Goal: Information Seeking & Learning: Find specific fact

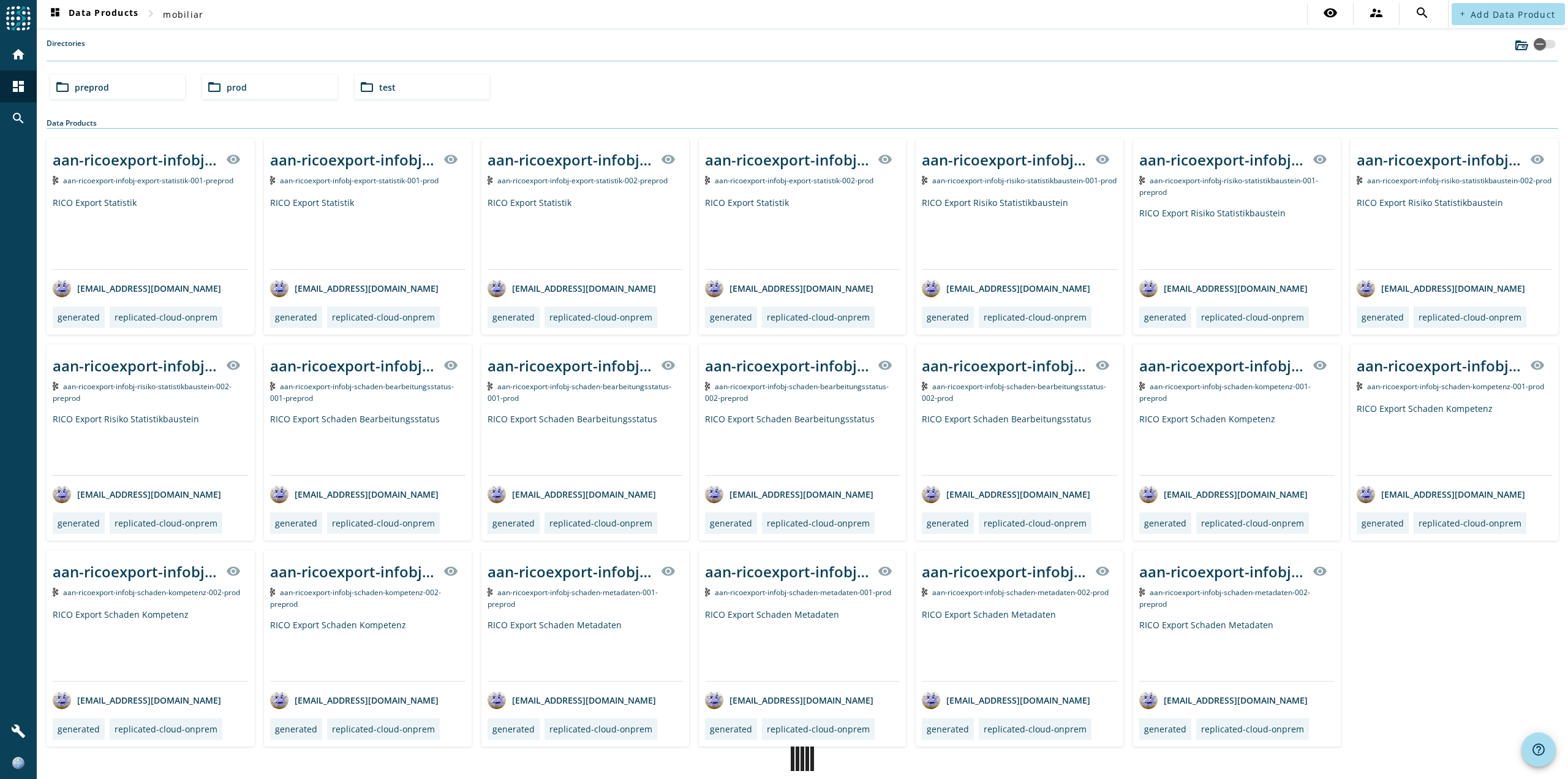
click at [121, 80] on div "folder_open preprod" at bounding box center [117, 87] width 135 height 25
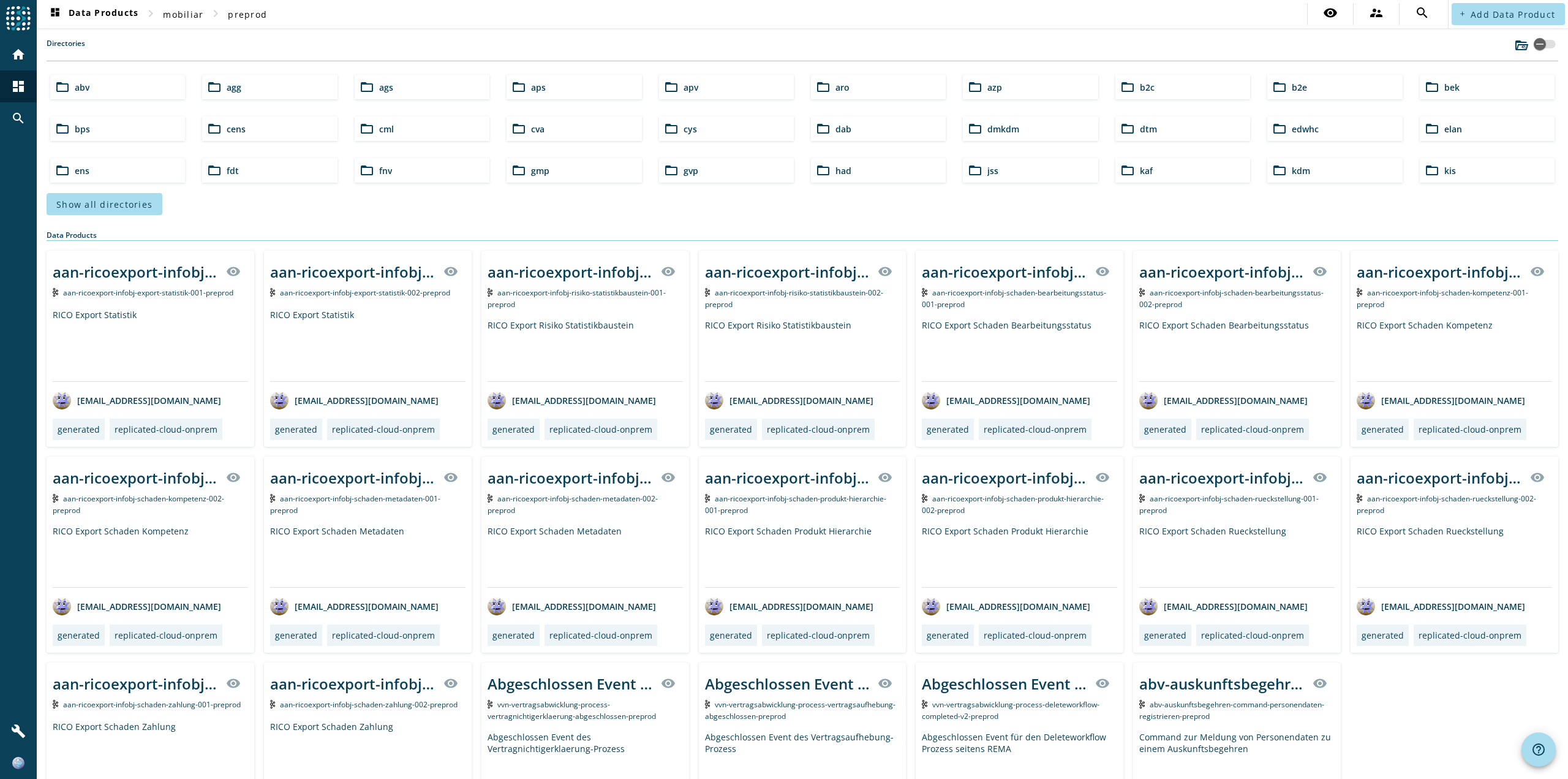
click at [1140, 88] on span "b2c" at bounding box center [1147, 87] width 15 height 12
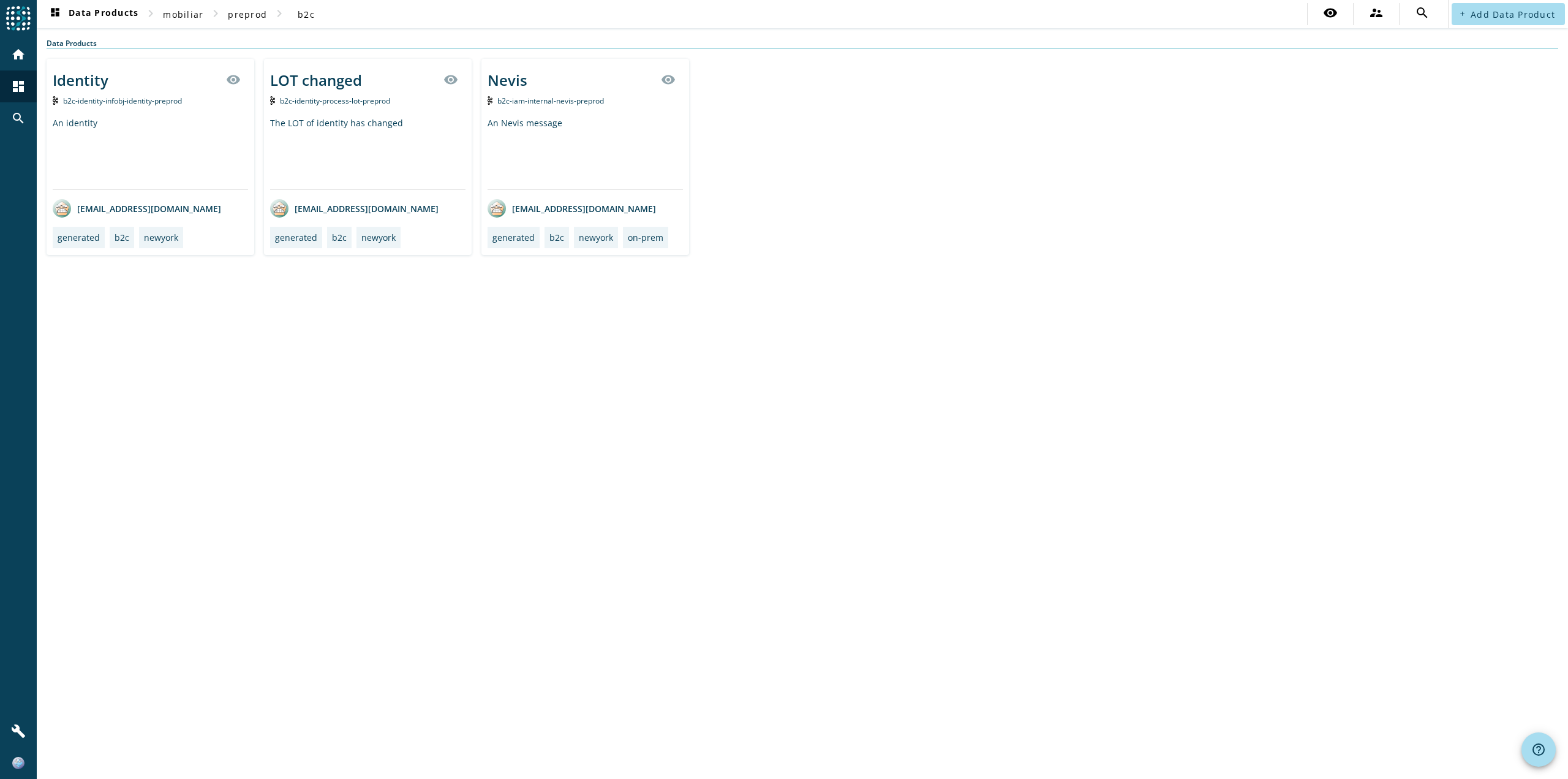
click at [348, 92] on div "LOT changed visibility" at bounding box center [368, 79] width 195 height 29
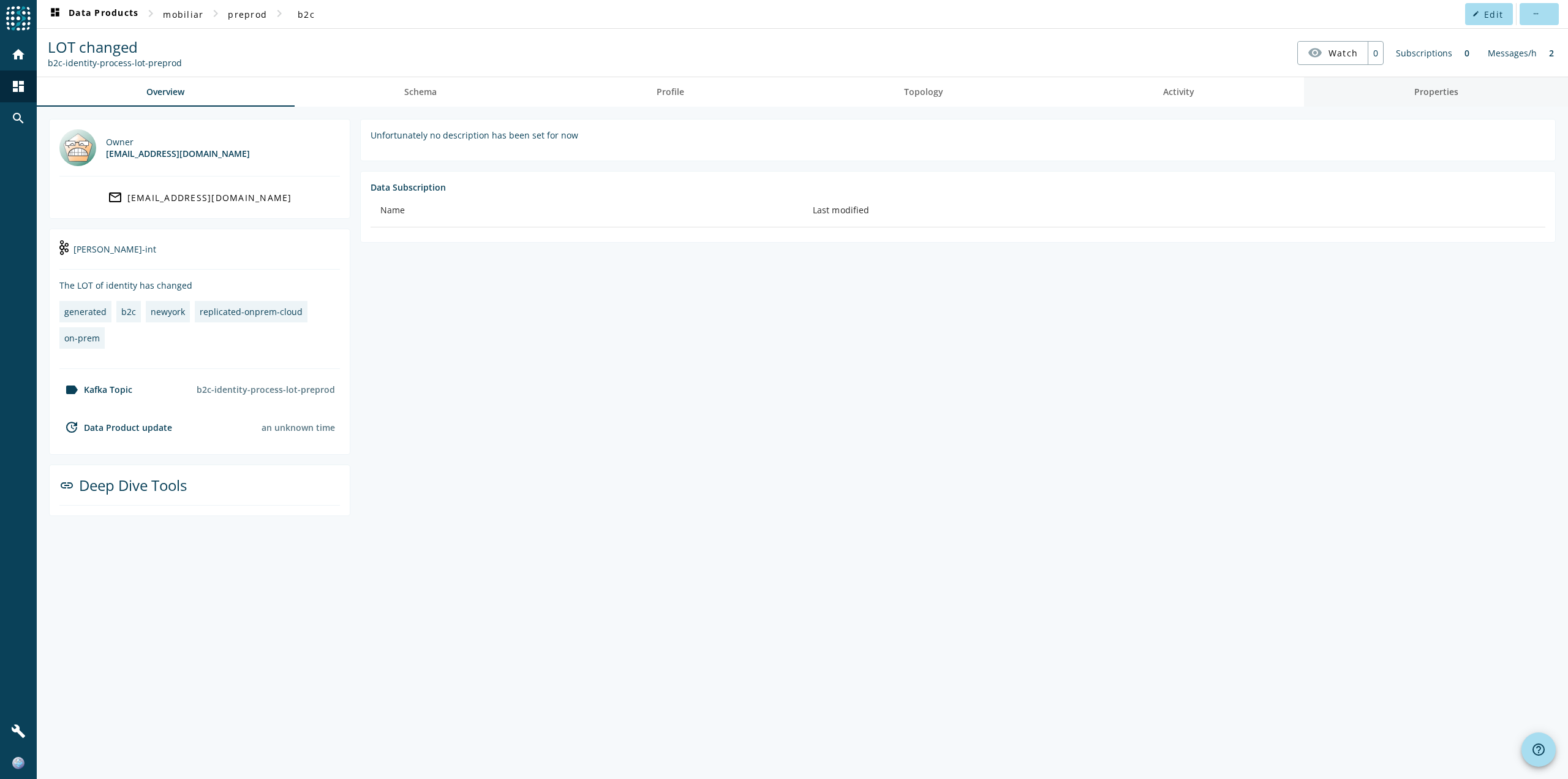
click at [1452, 95] on span "Properties" at bounding box center [1436, 92] width 44 height 8
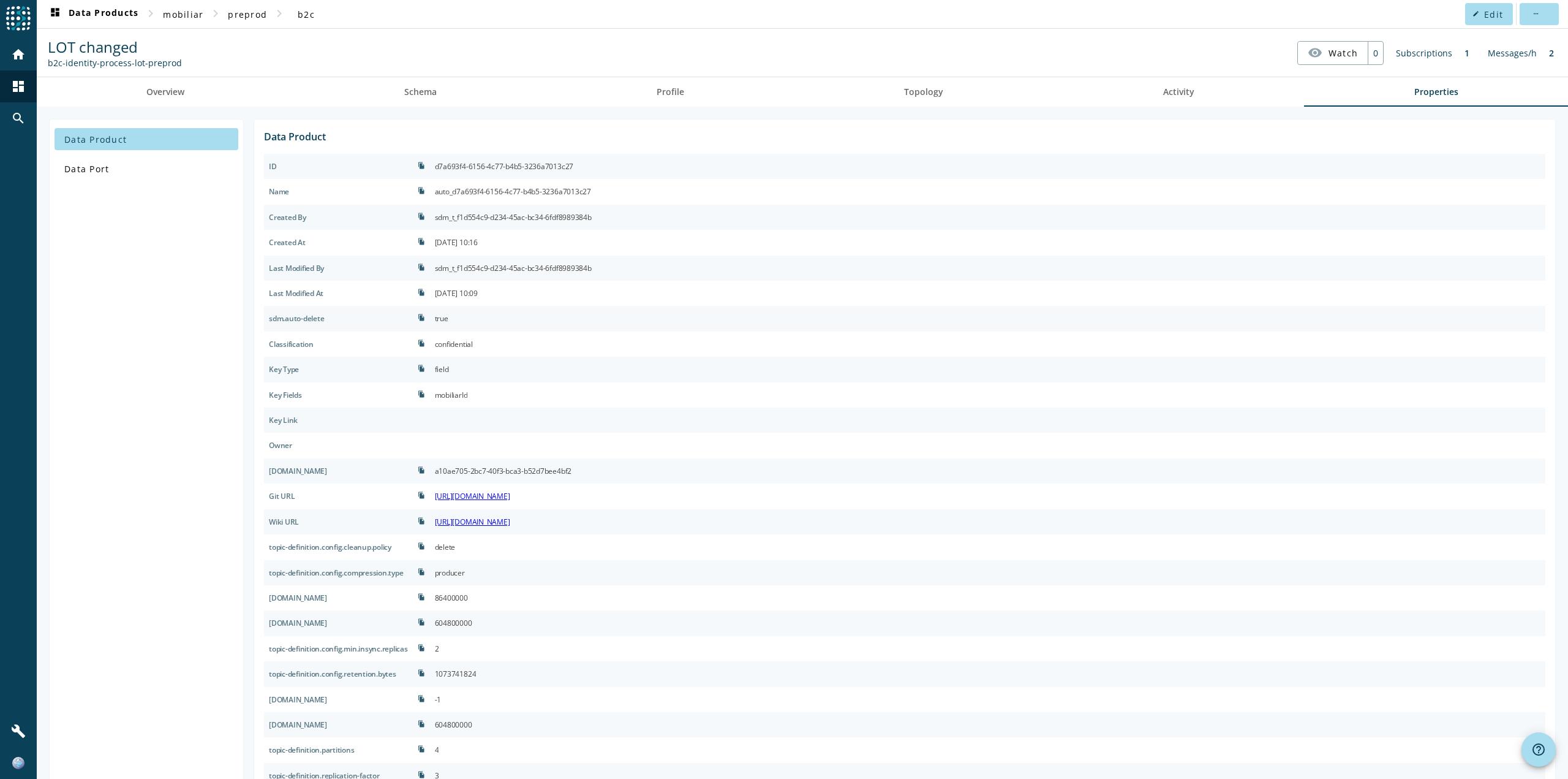
scroll to position [38, 0]
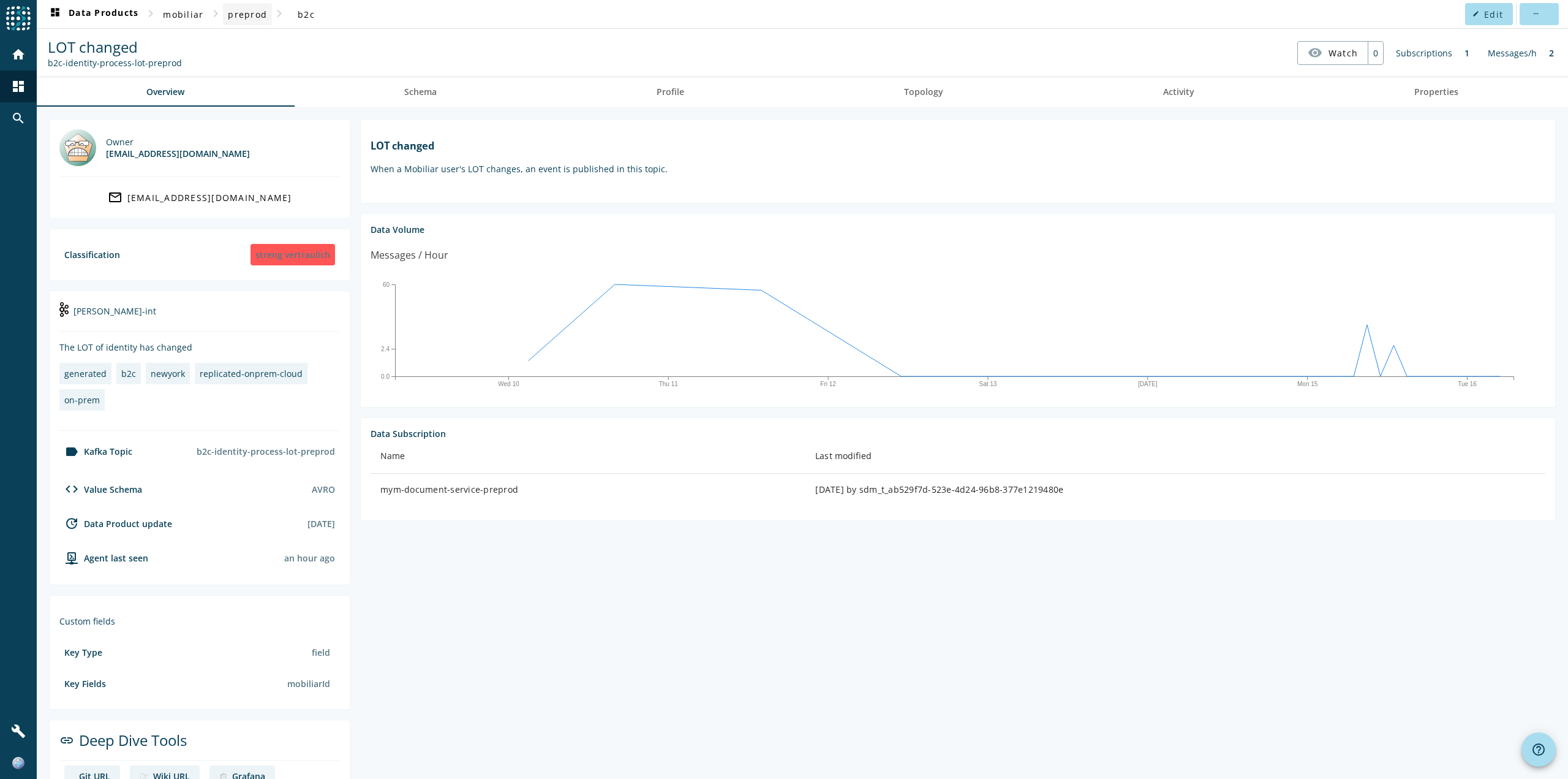
click at [257, 22] on span at bounding box center [248, 14] width 49 height 29
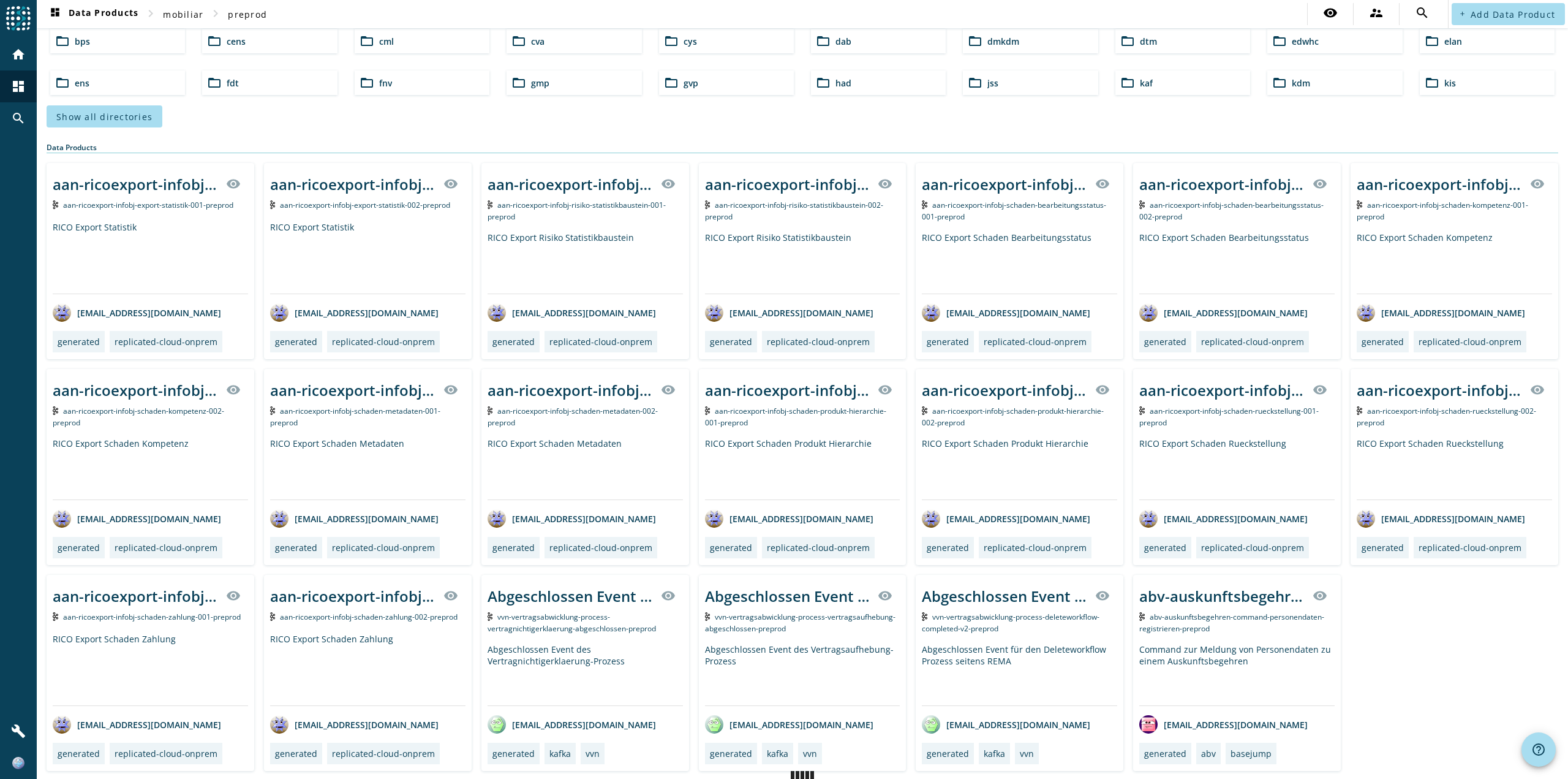
scroll to position [89, 0]
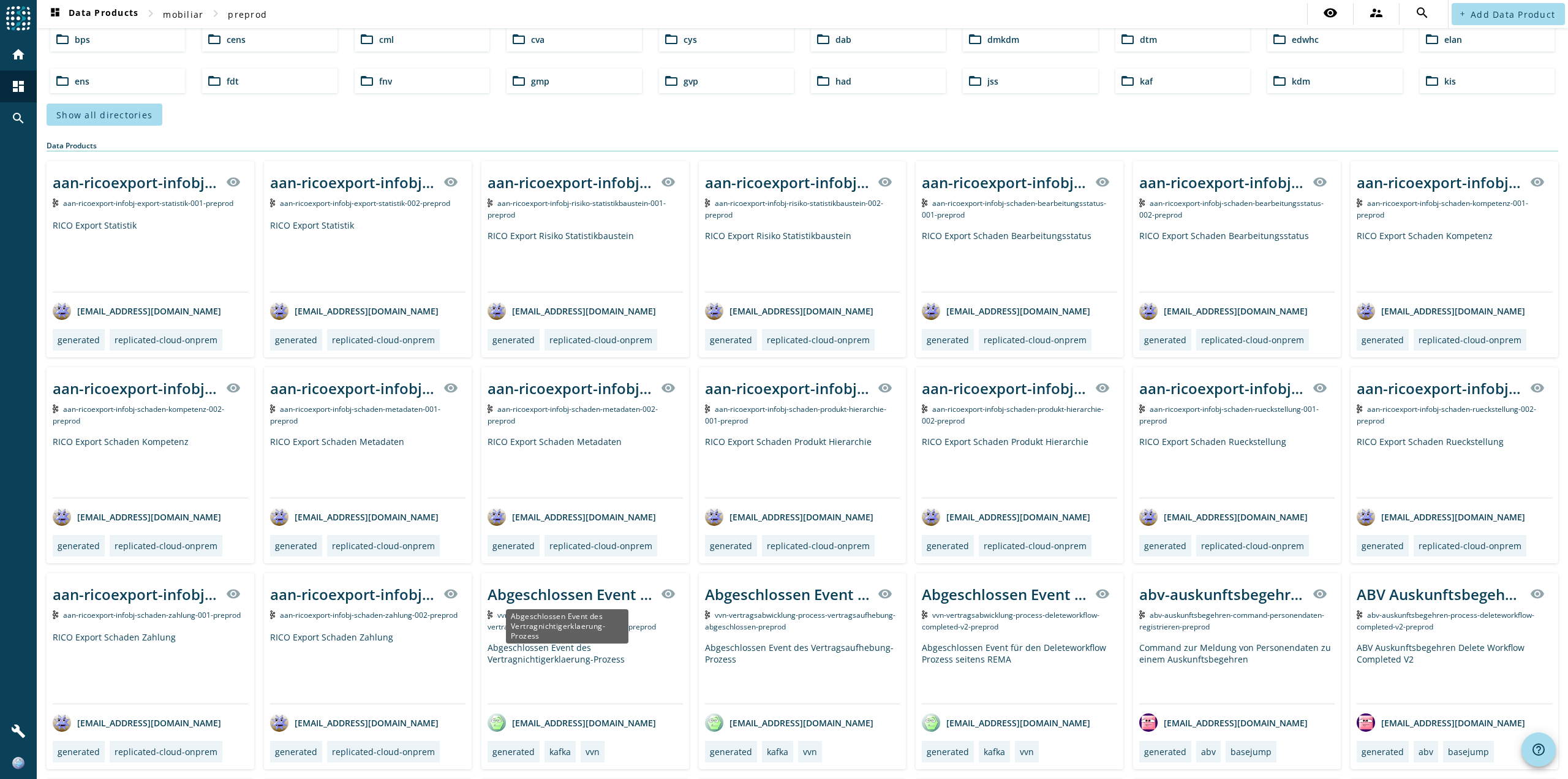
click at [560, 587] on div "Abgeschlossen Event des Vertragnichtigerklaerung-Prozess" at bounding box center [571, 594] width 166 height 20
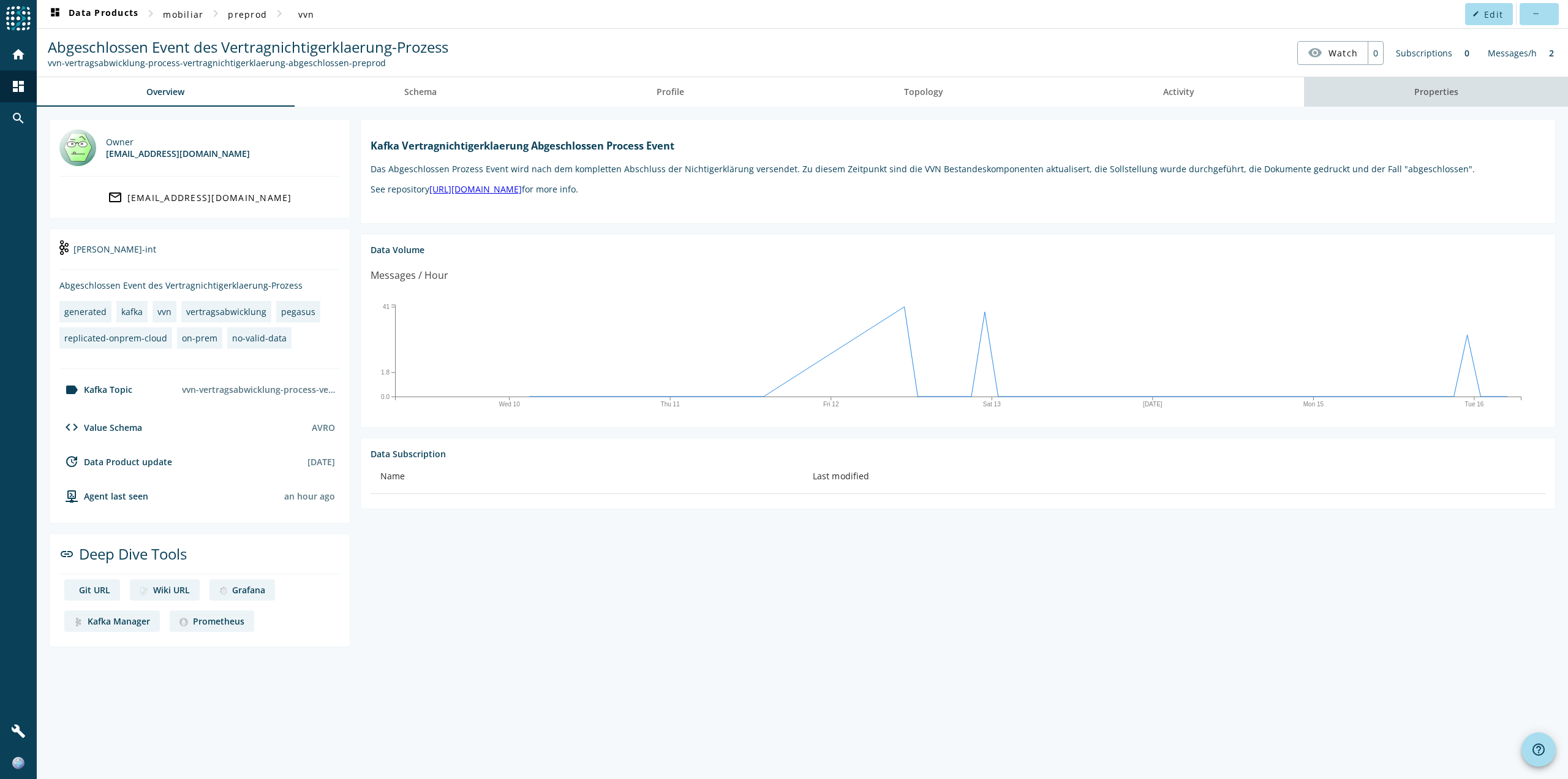
click at [1445, 100] on span "Properties" at bounding box center [1436, 92] width 44 height 29
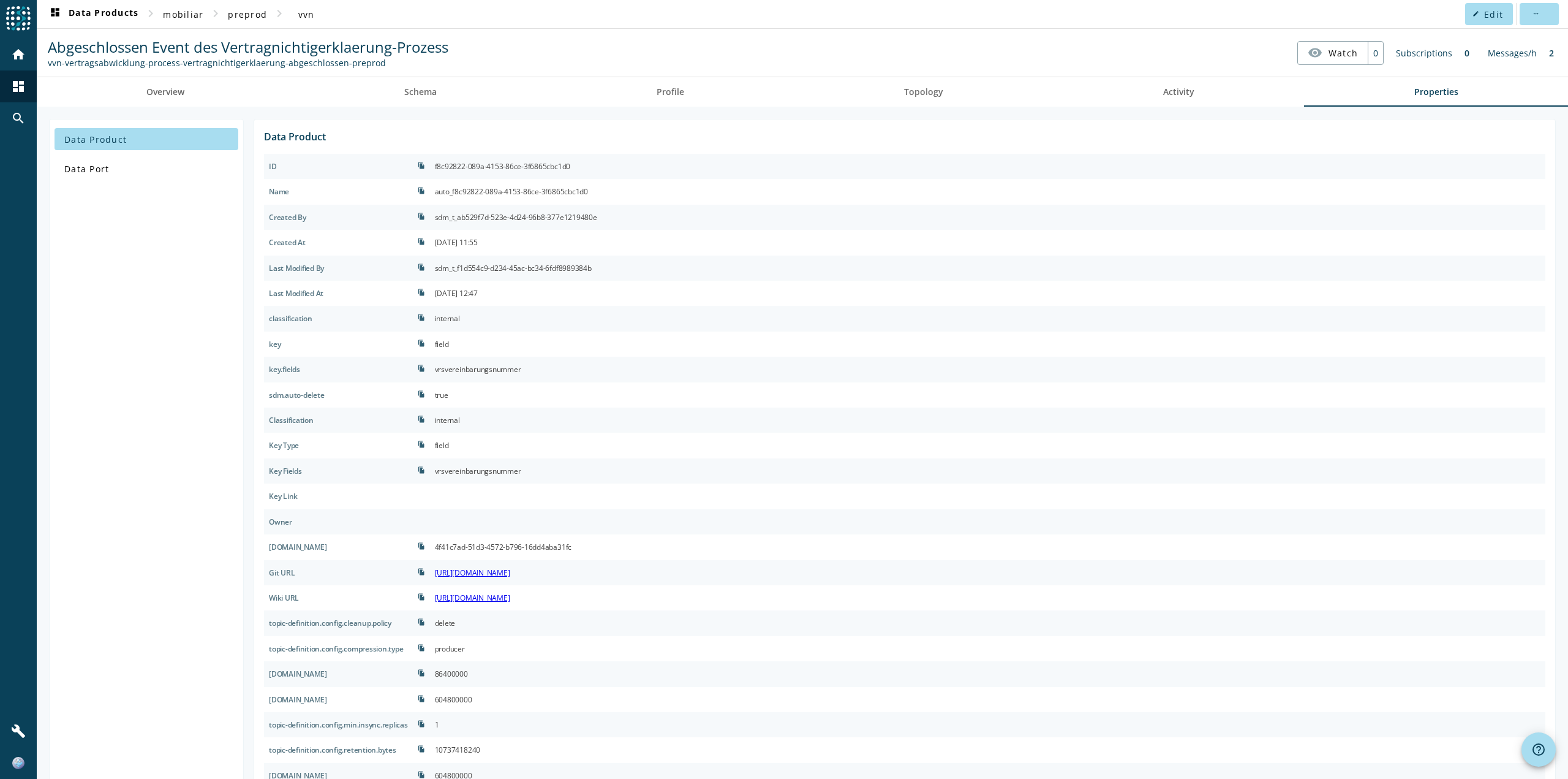
scroll to position [62, 0]
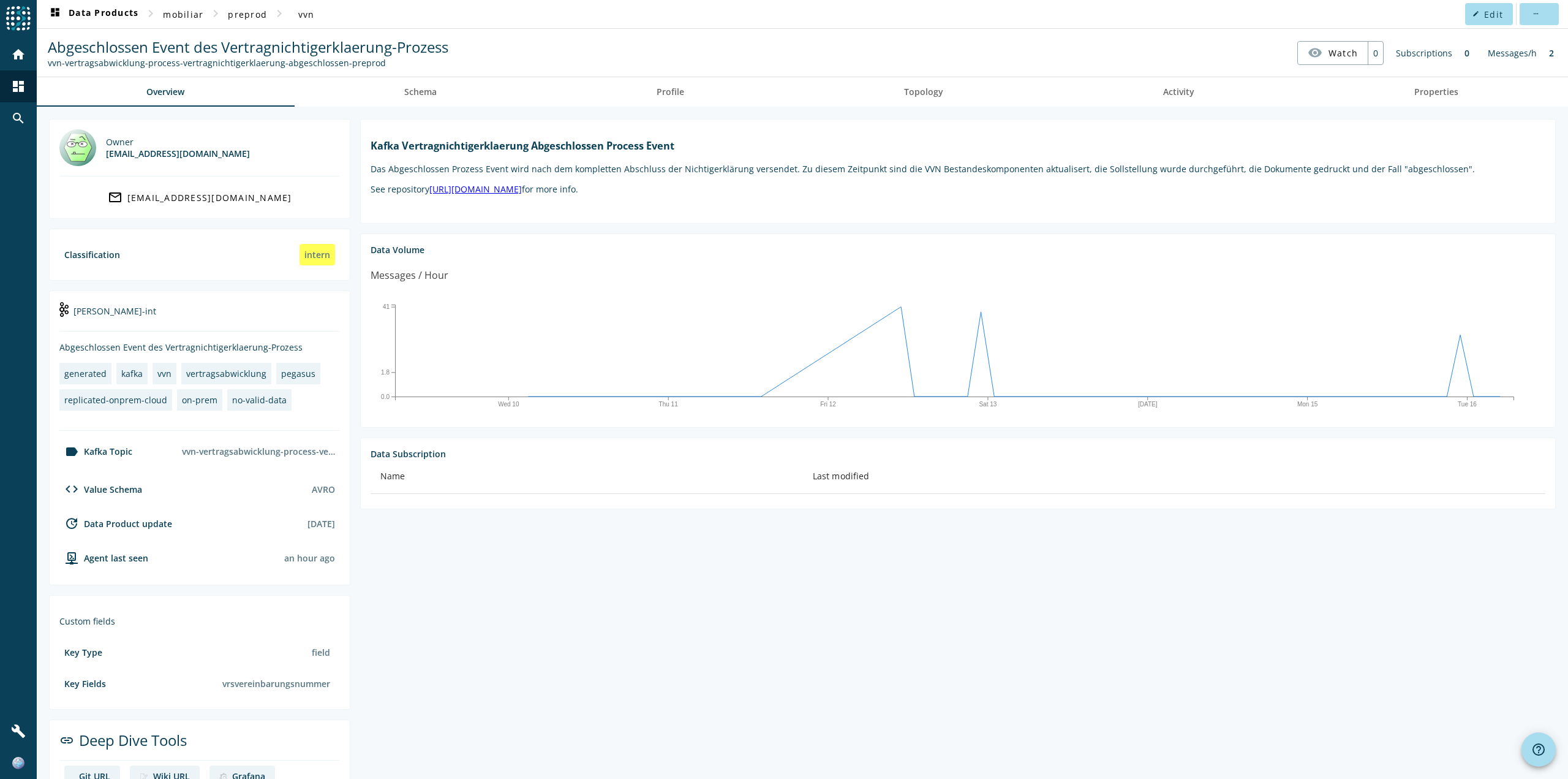
drag, startPoint x: 531, startPoint y: 660, endPoint x: 536, endPoint y: 655, distance: 7.1
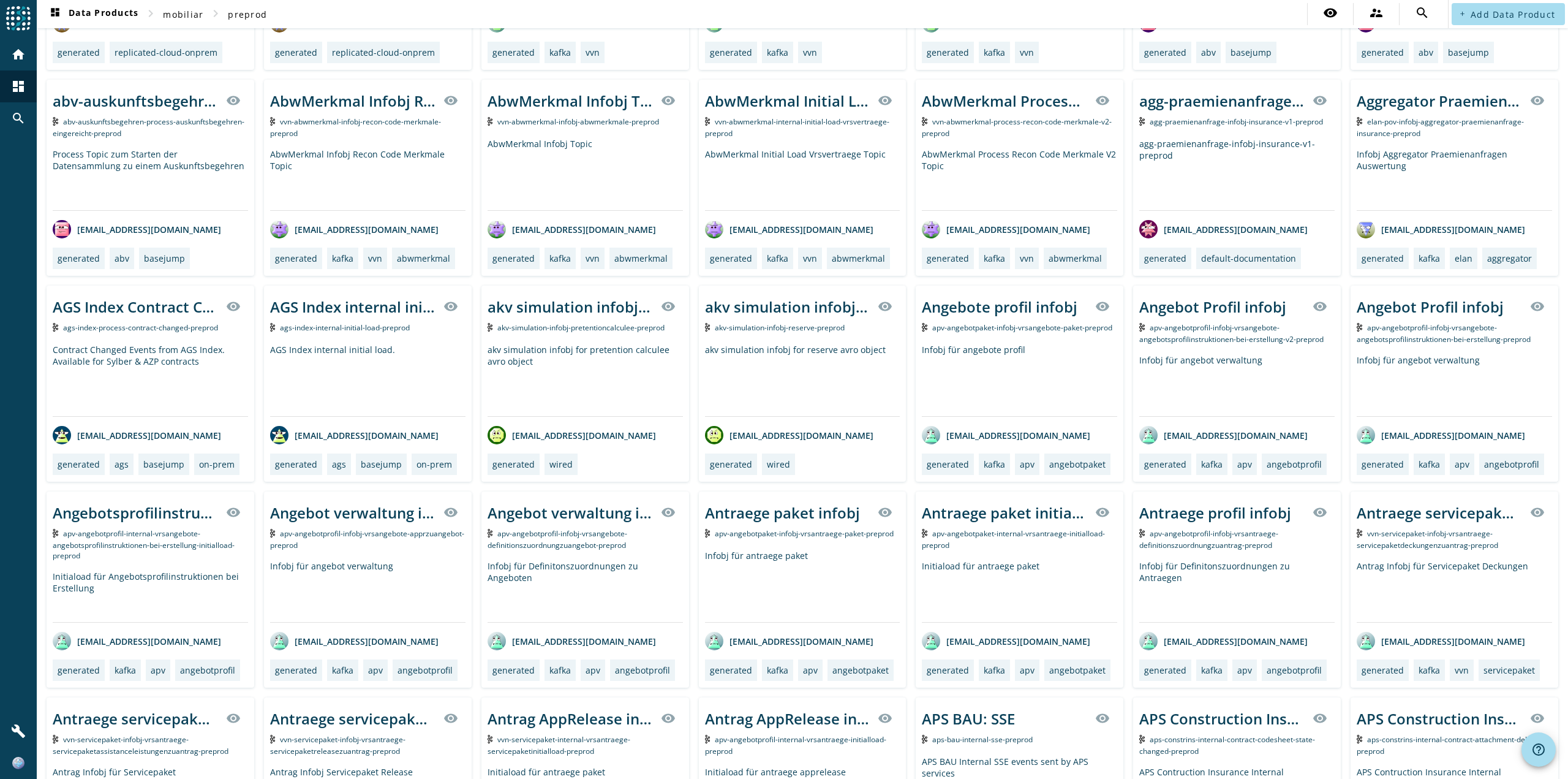
scroll to position [727, 0]
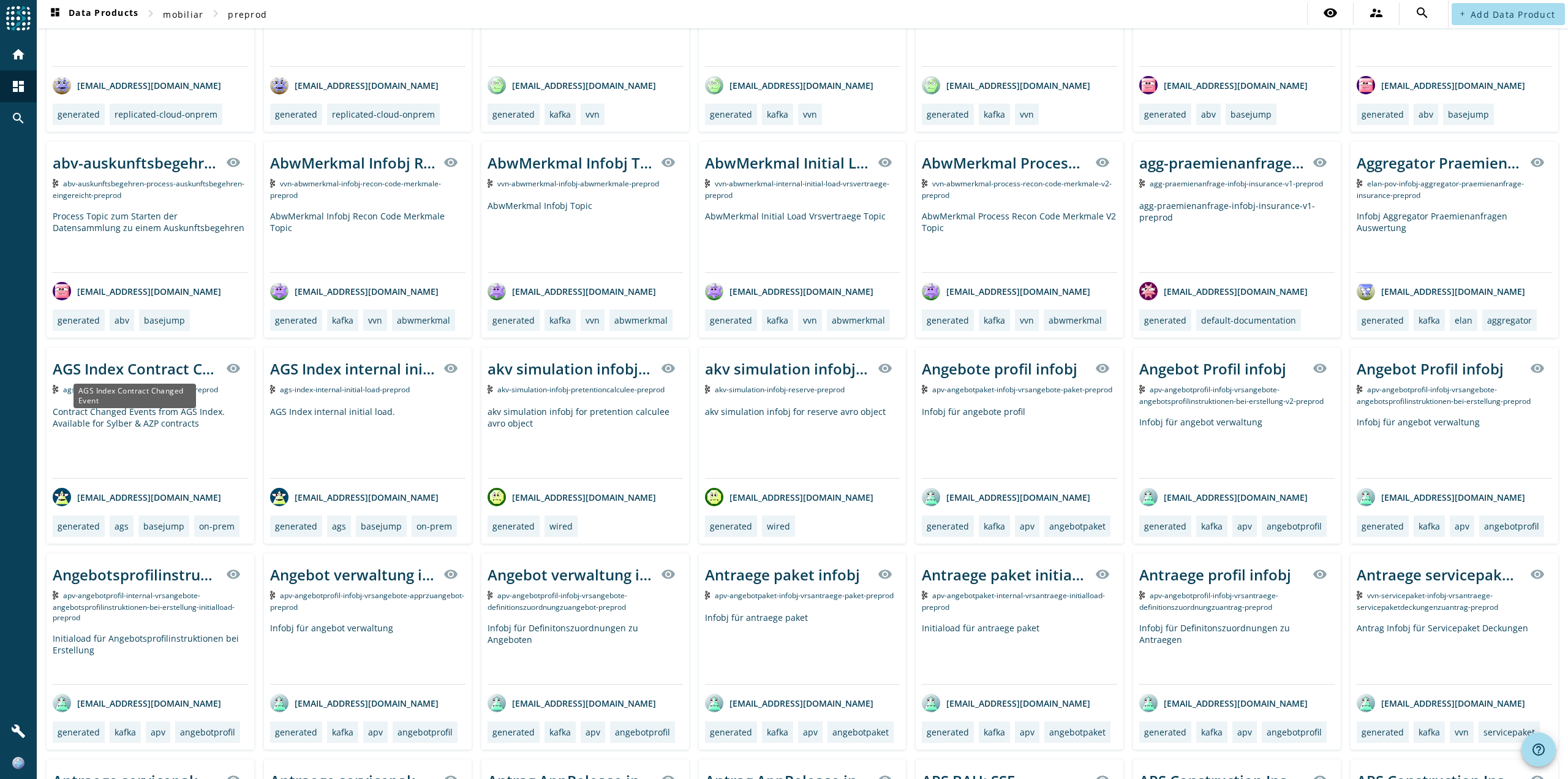
click at [141, 369] on div "AGS Index Contract Changed Event" at bounding box center [136, 368] width 166 height 20
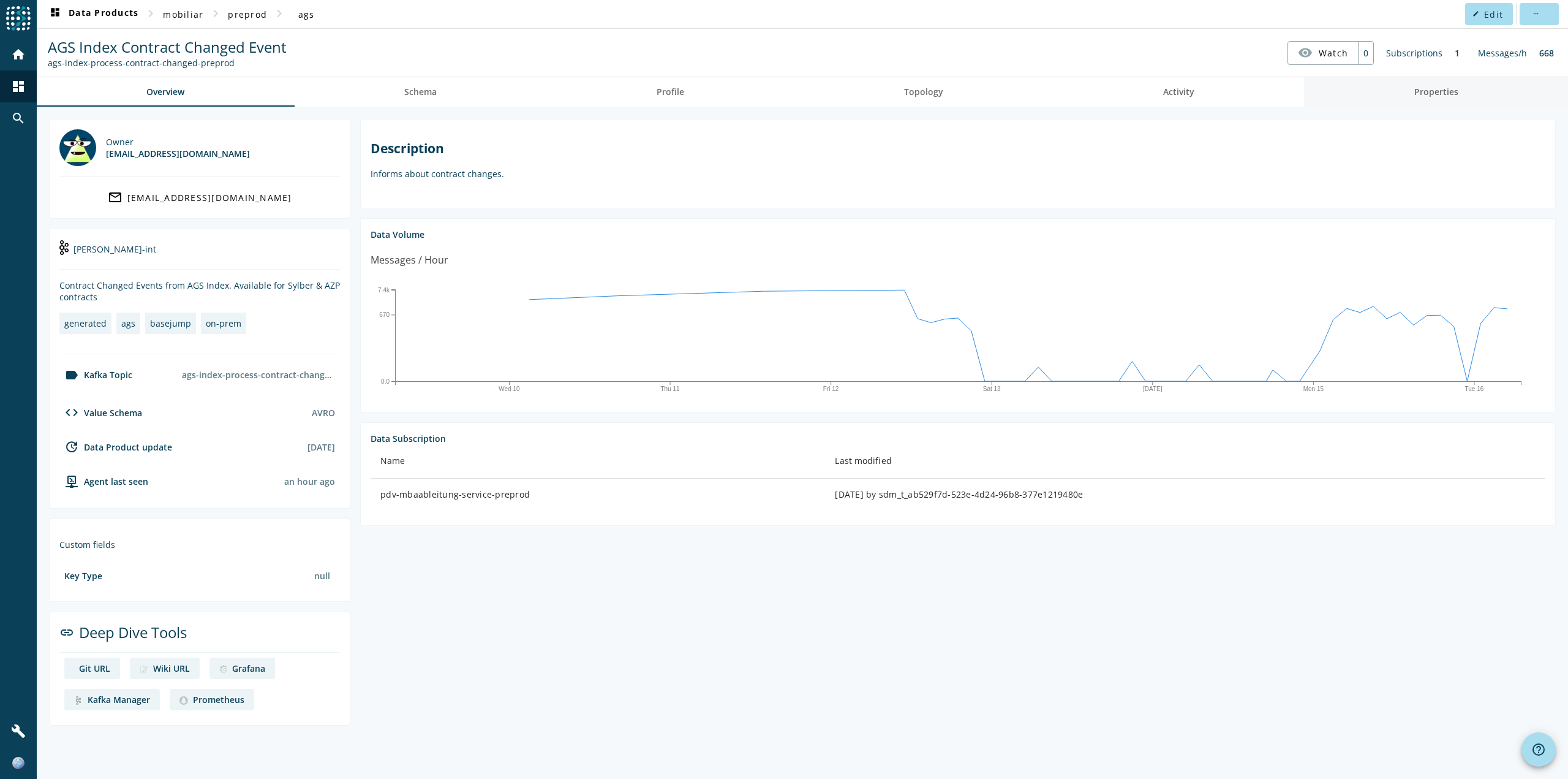
click at [1440, 102] on span "Properties" at bounding box center [1436, 92] width 44 height 29
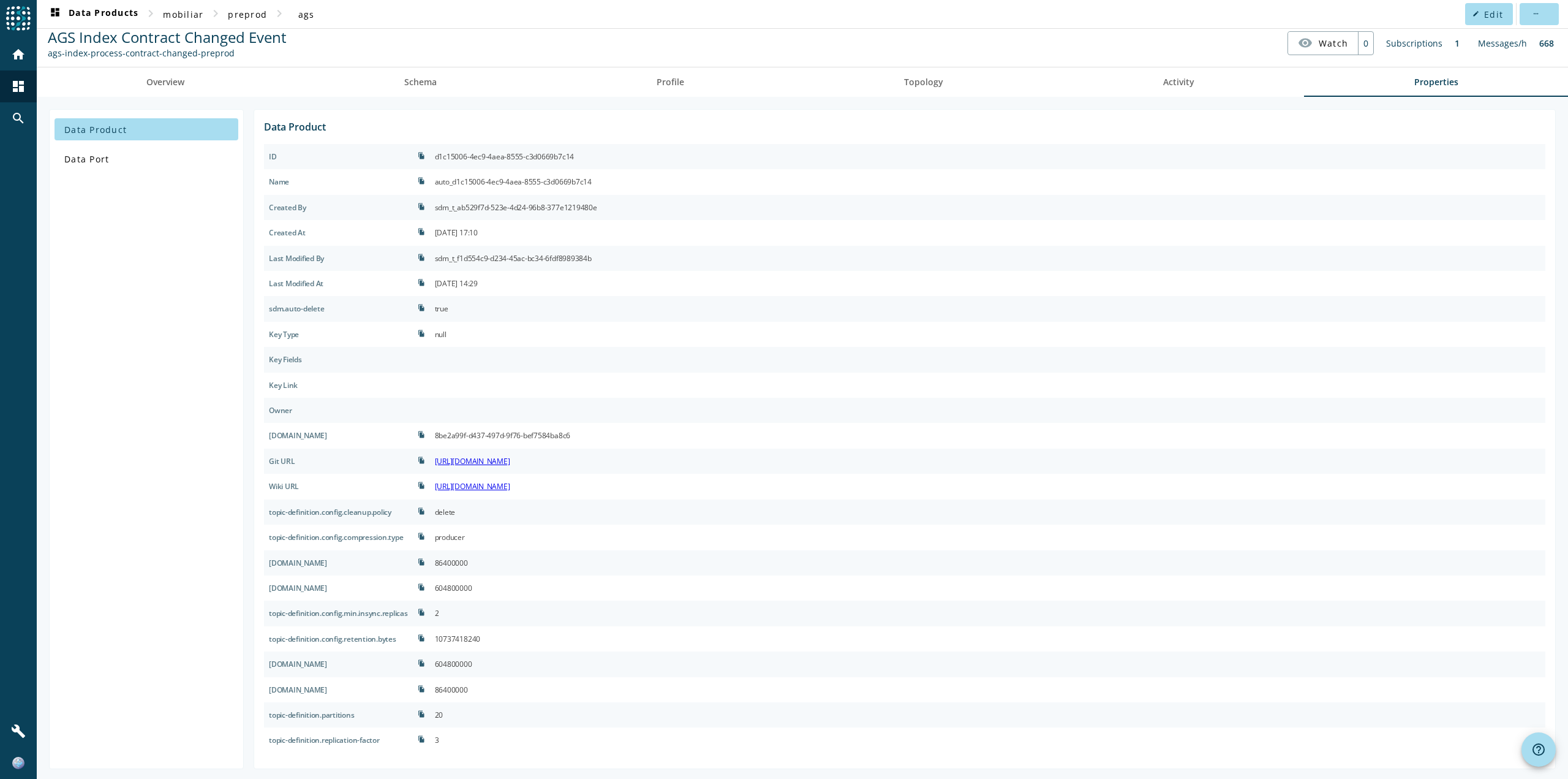
scroll to position [12, 0]
drag, startPoint x: 580, startPoint y: 609, endPoint x: 592, endPoint y: 606, distance: 12.4
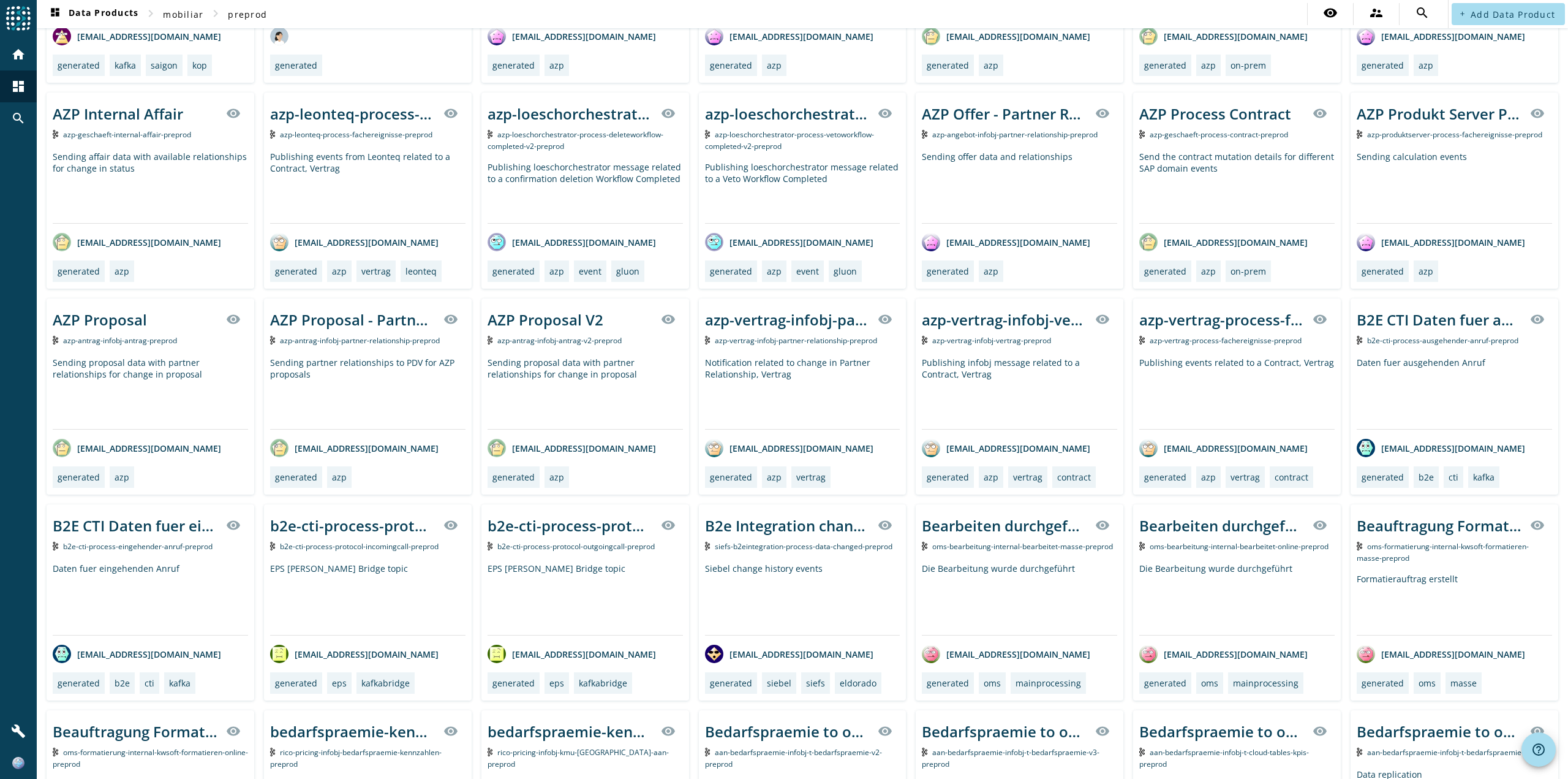
scroll to position [4849, 0]
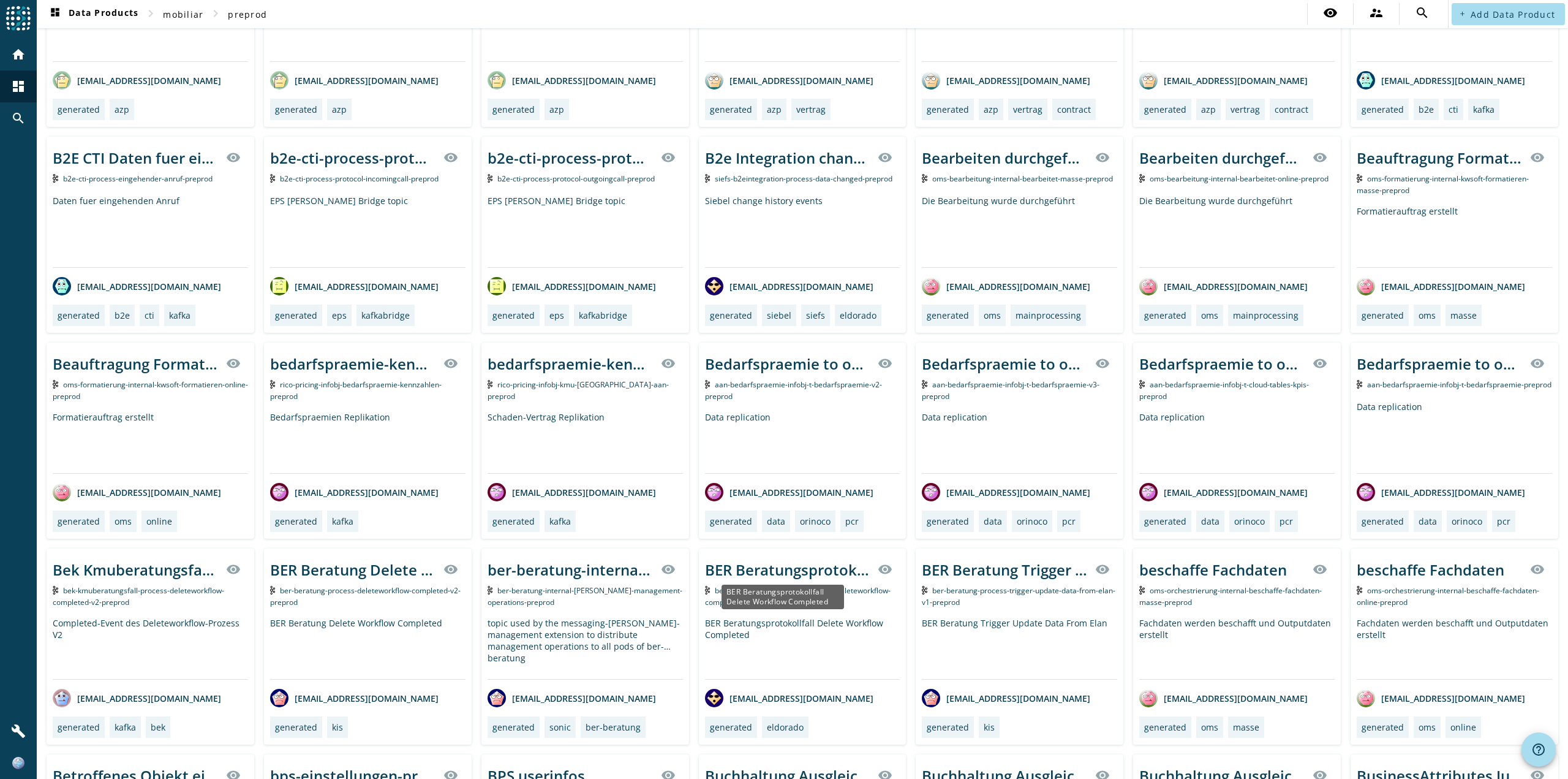
click at [817, 568] on div "BER Beratungsprotokollfall Delete Workflow Completed" at bounding box center [788, 569] width 166 height 20
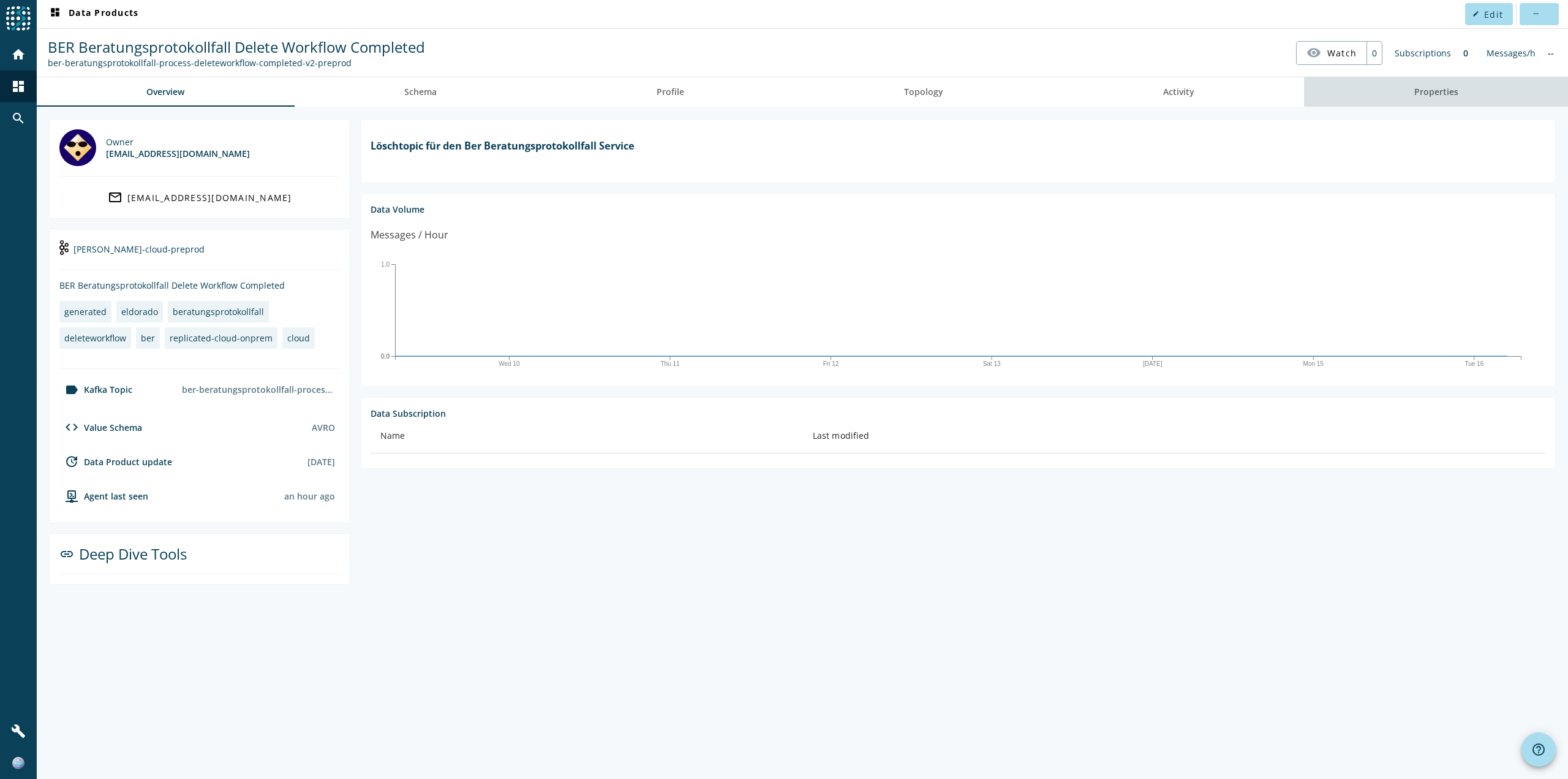
click at [1417, 94] on span "Properties" at bounding box center [1436, 92] width 44 height 8
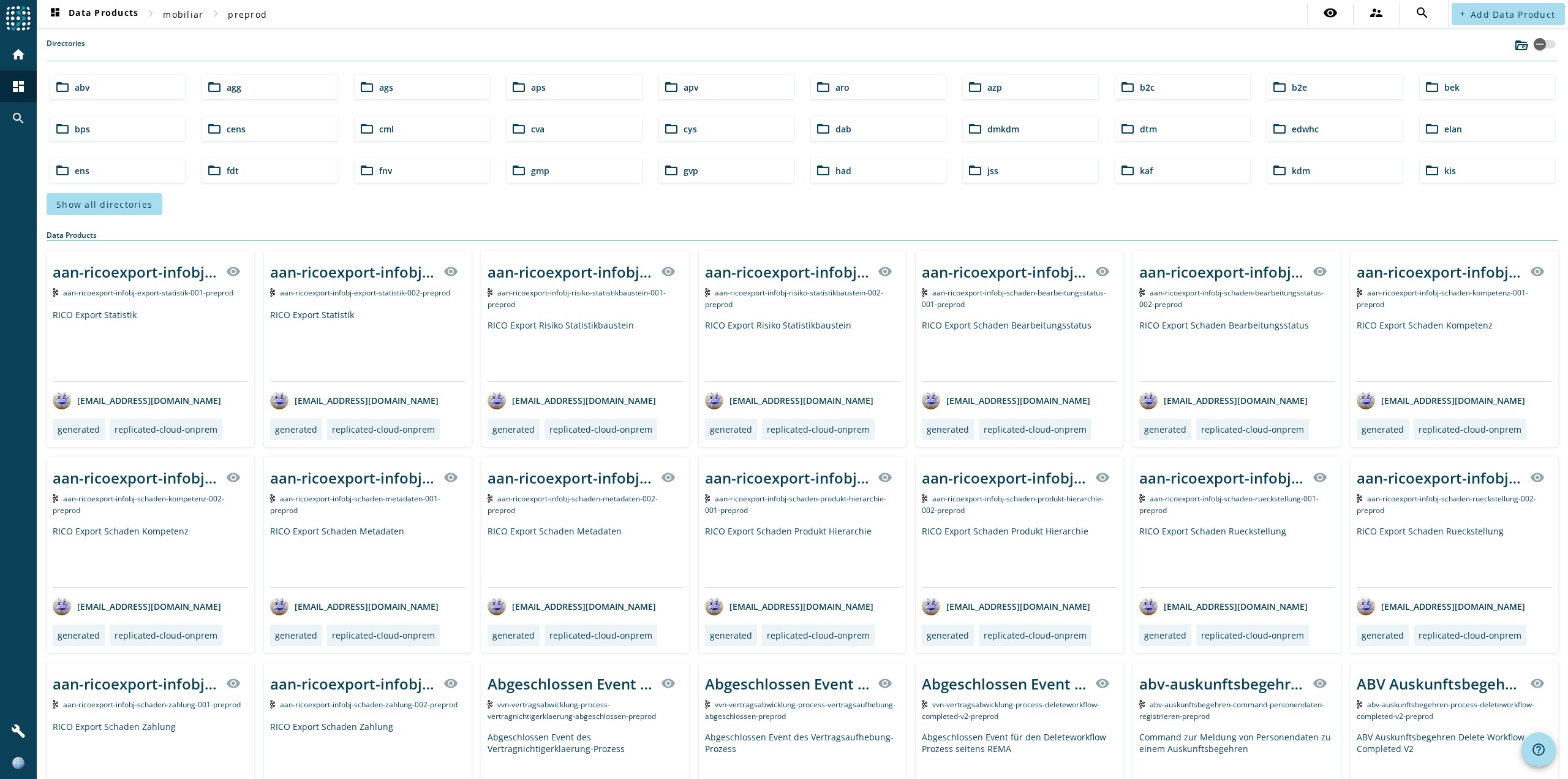
click at [118, 127] on div "folder_open bps" at bounding box center [117, 128] width 135 height 25
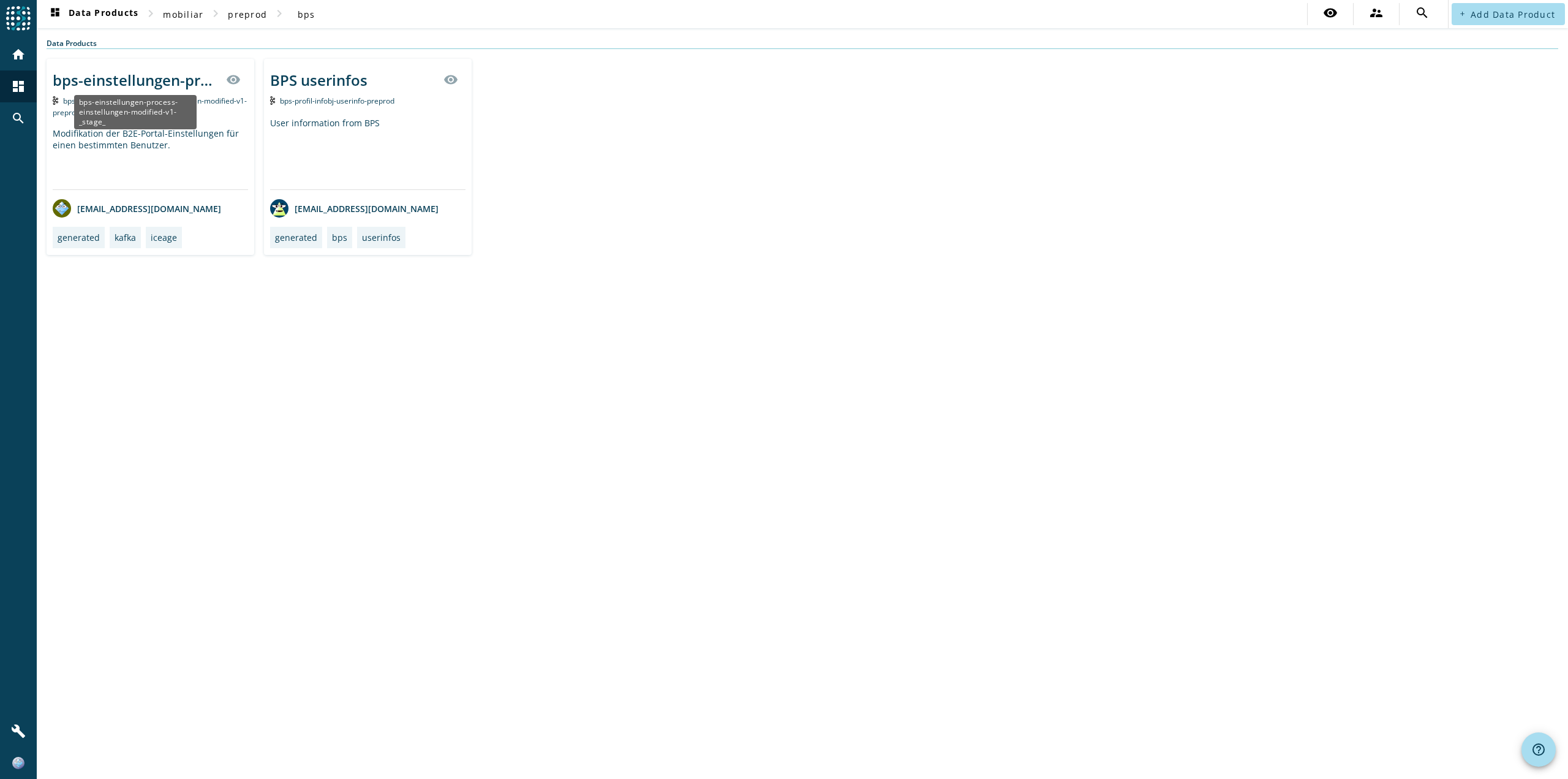
click at [171, 75] on div "bps-einstellungen-process-einstellungen-modified-v1-_stage_" at bounding box center [136, 80] width 166 height 20
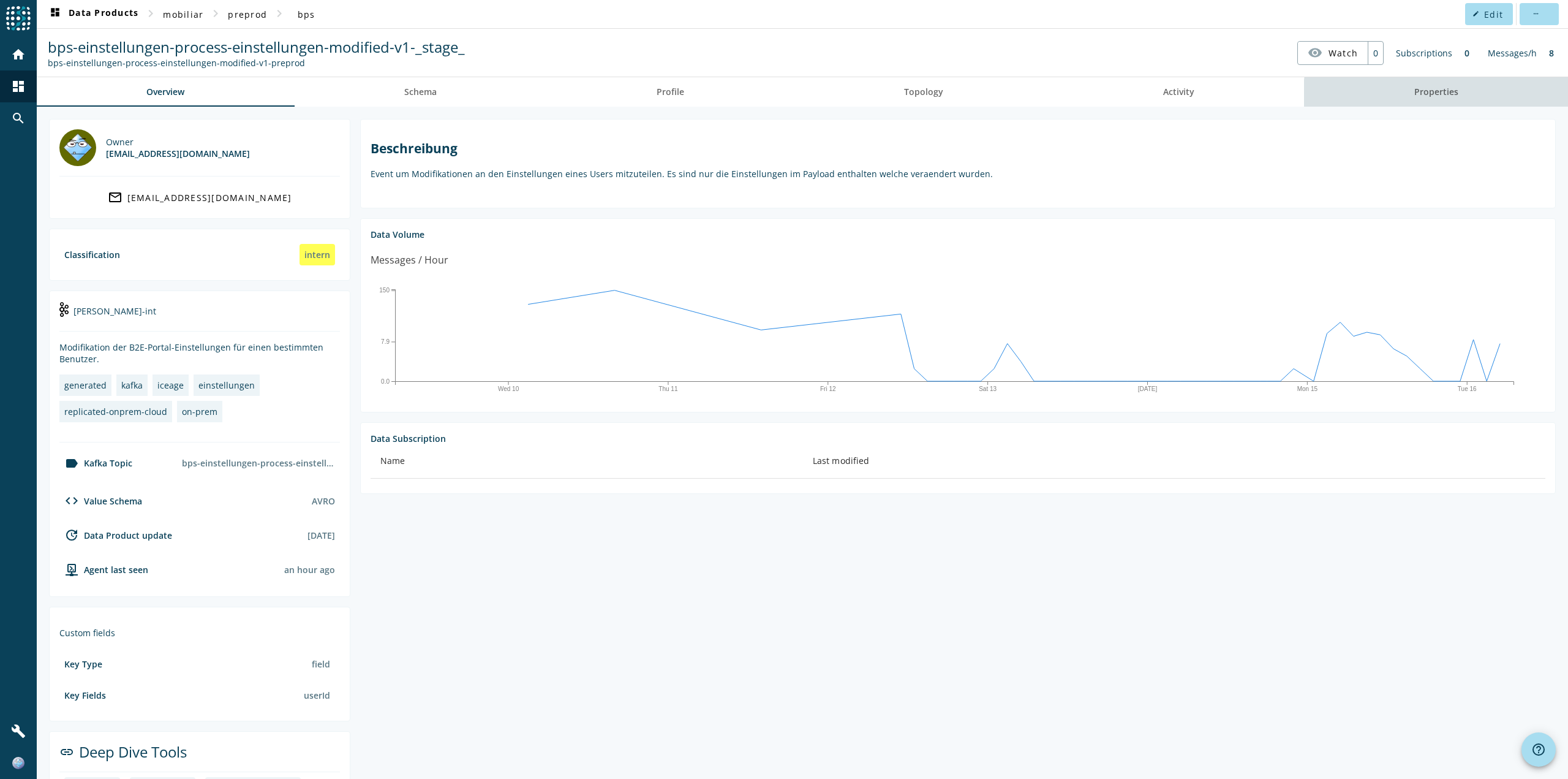
click at [1457, 100] on link "Properties" at bounding box center [1436, 92] width 264 height 29
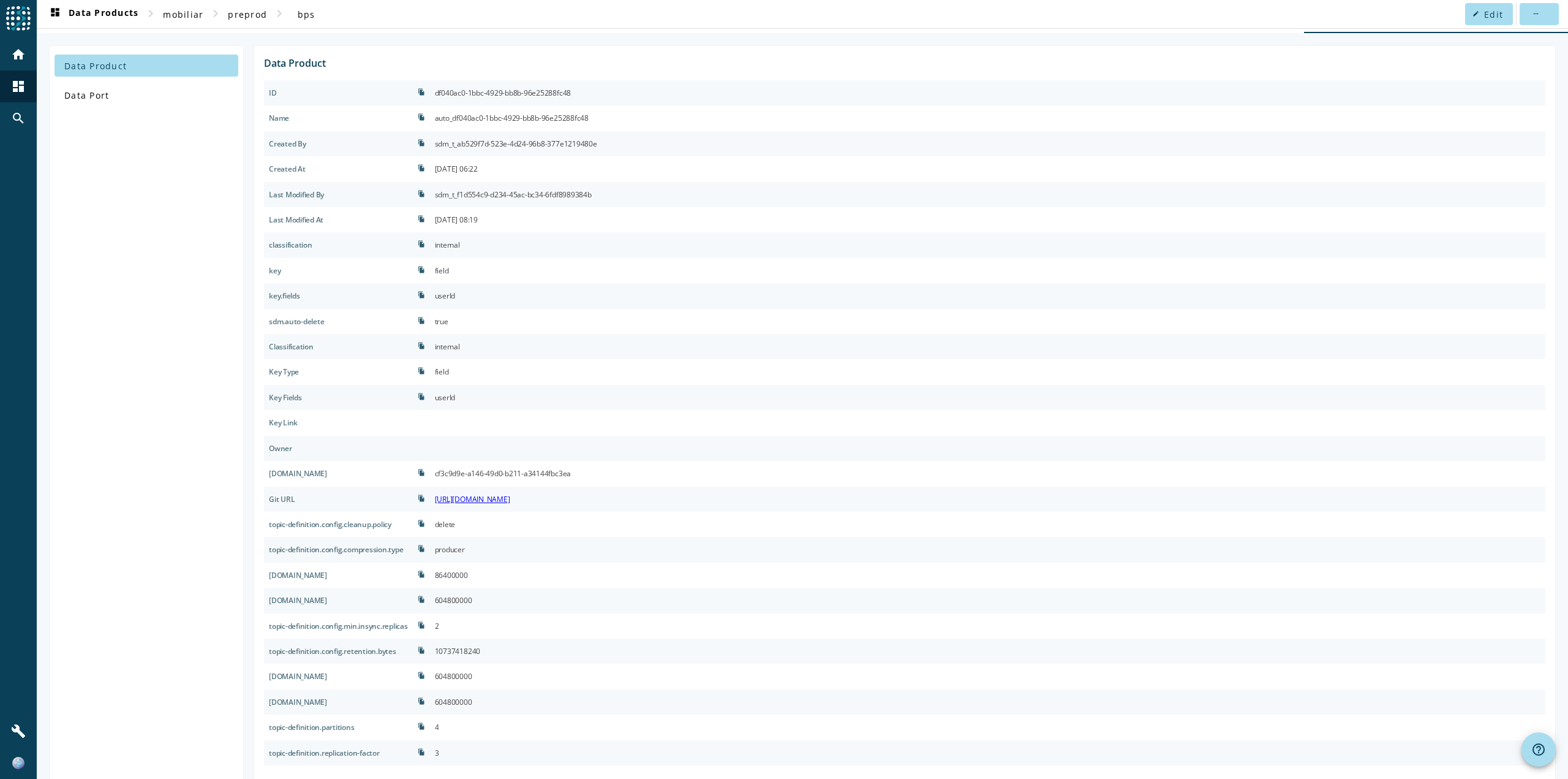
scroll to position [88, 0]
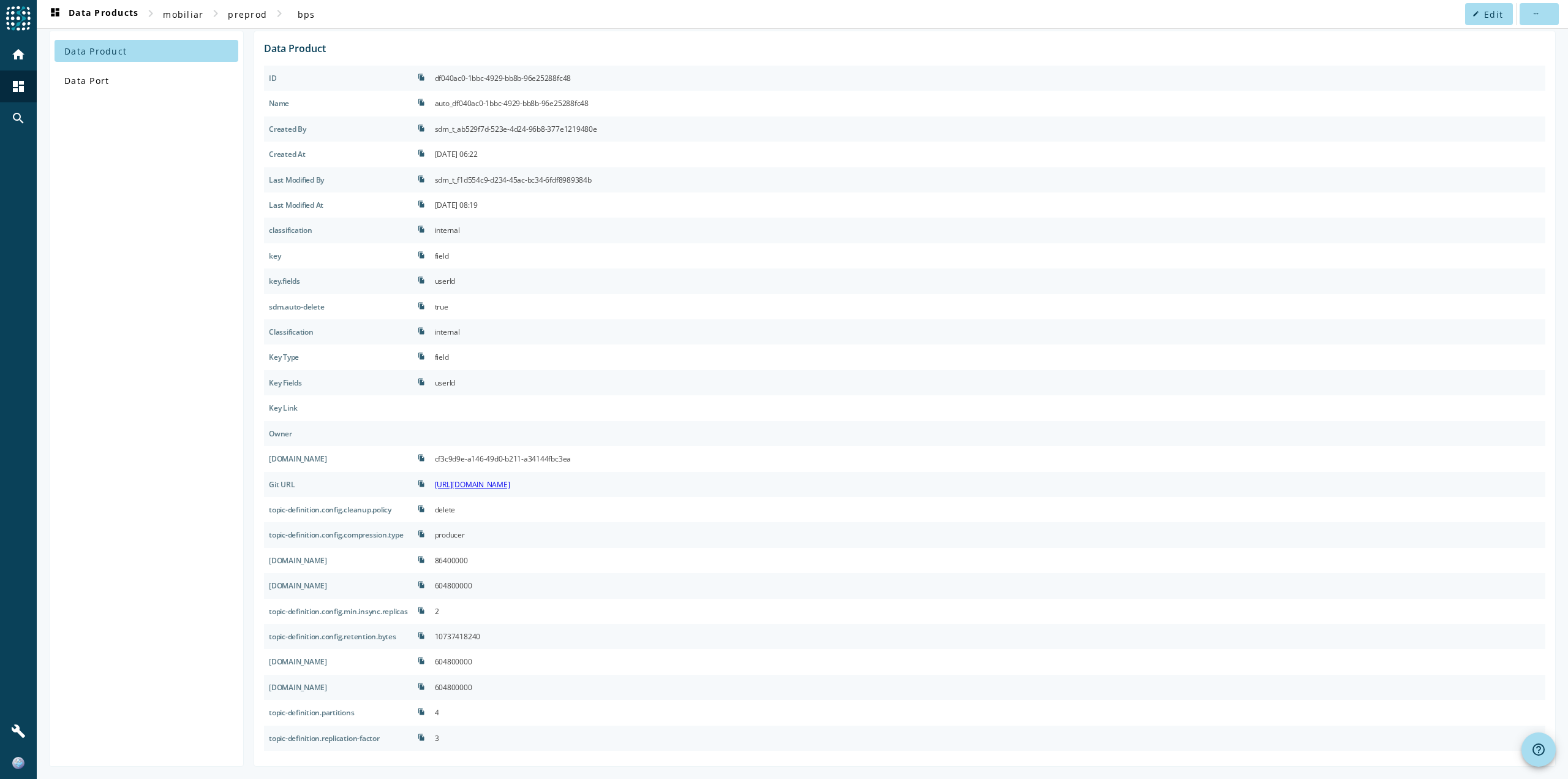
drag, startPoint x: 583, startPoint y: 677, endPoint x: 592, endPoint y: 664, distance: 15.8
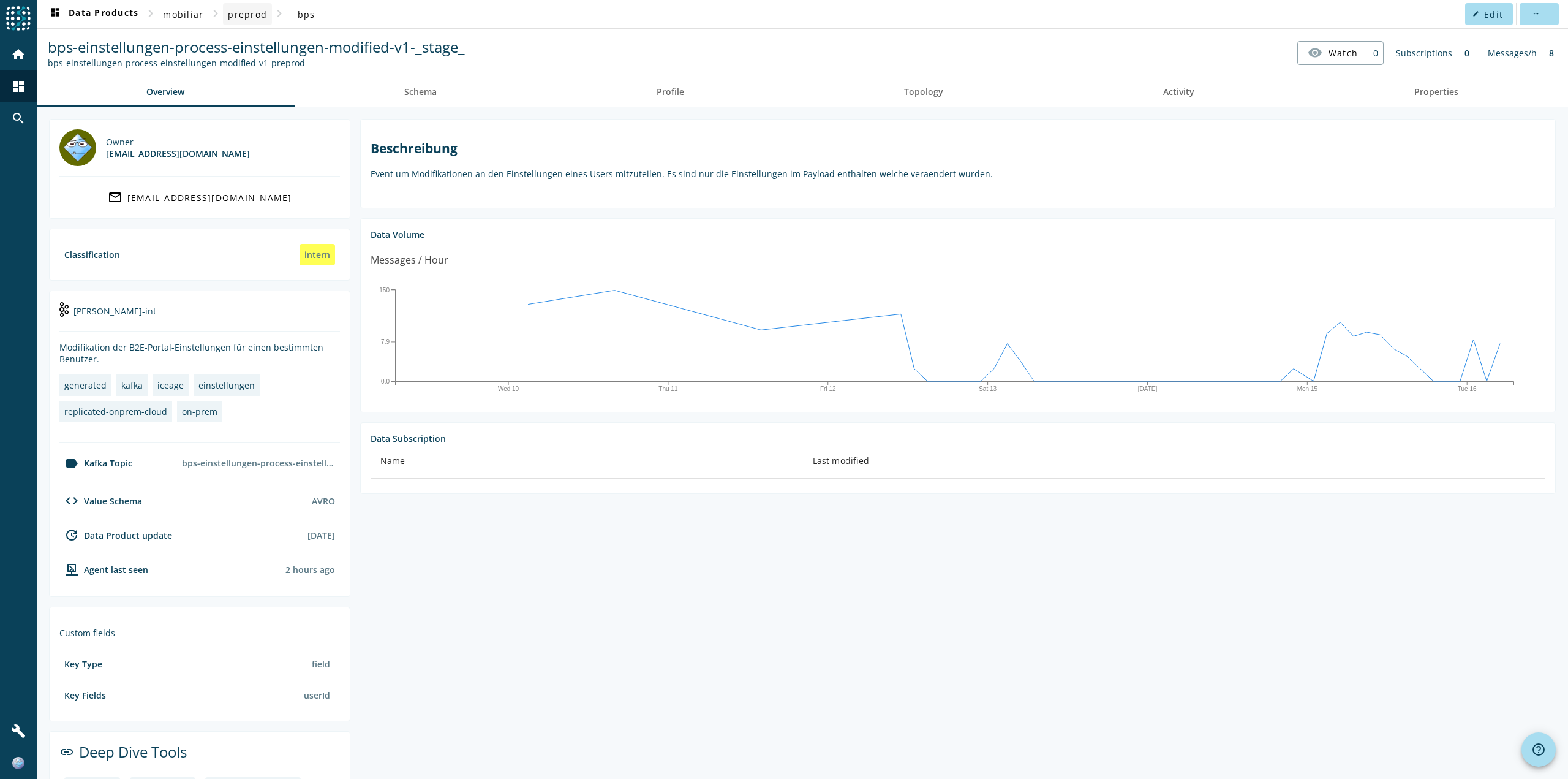
click at [258, 21] on span at bounding box center [248, 14] width 49 height 29
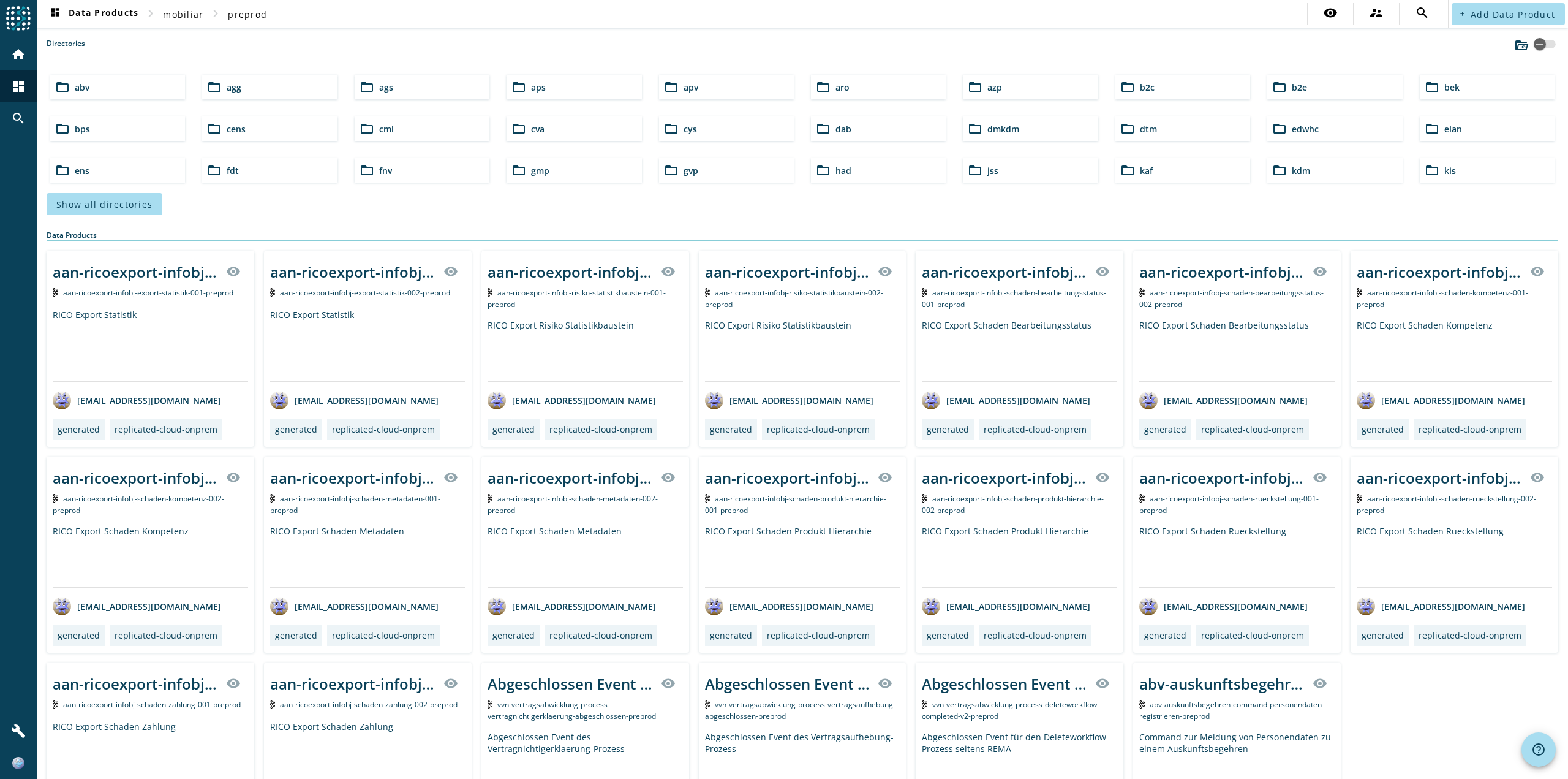
click at [1140, 91] on span "b2c" at bounding box center [1147, 87] width 15 height 12
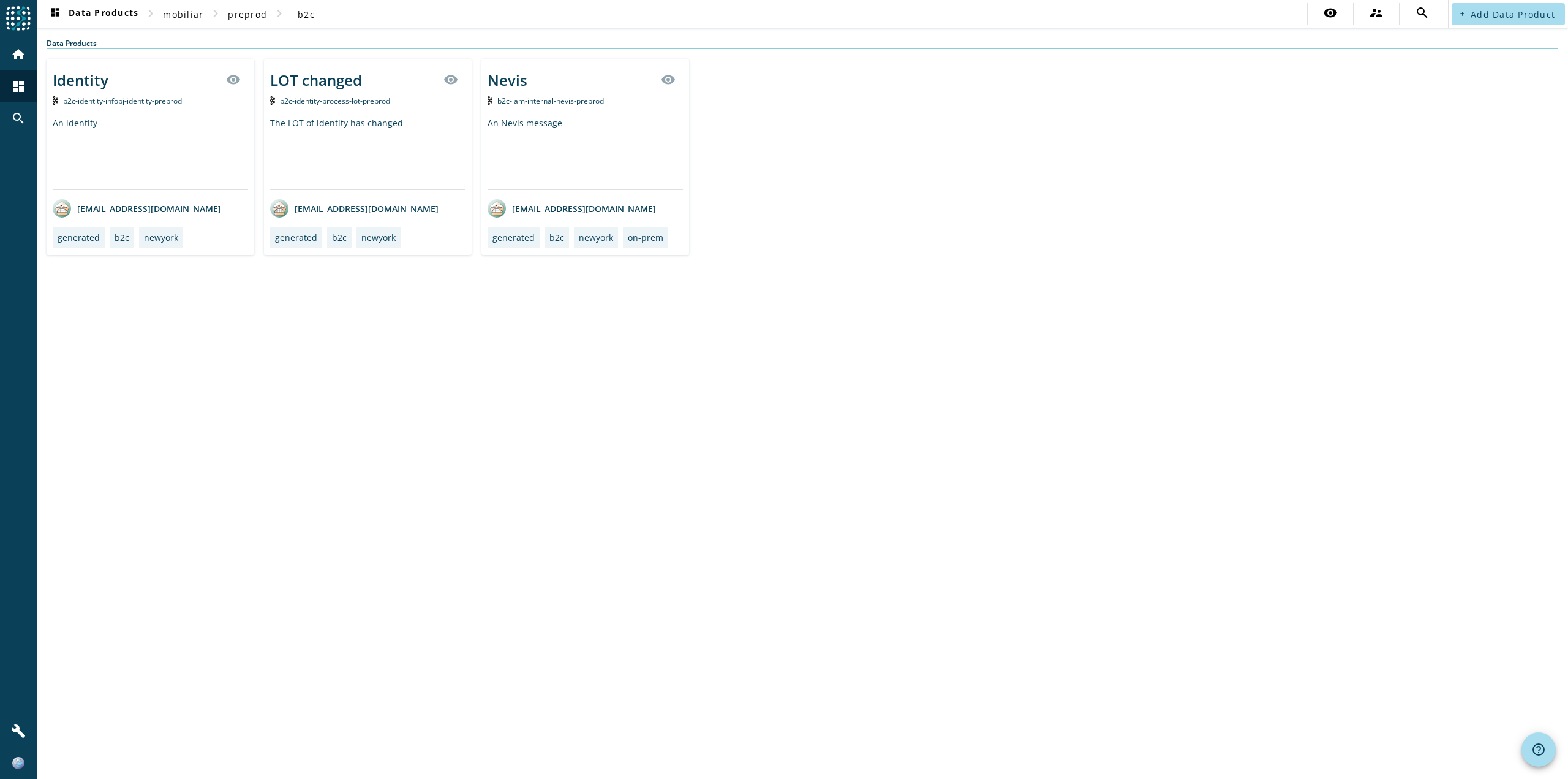
click at [356, 89] on div "LOT changed" at bounding box center [315, 80] width 92 height 20
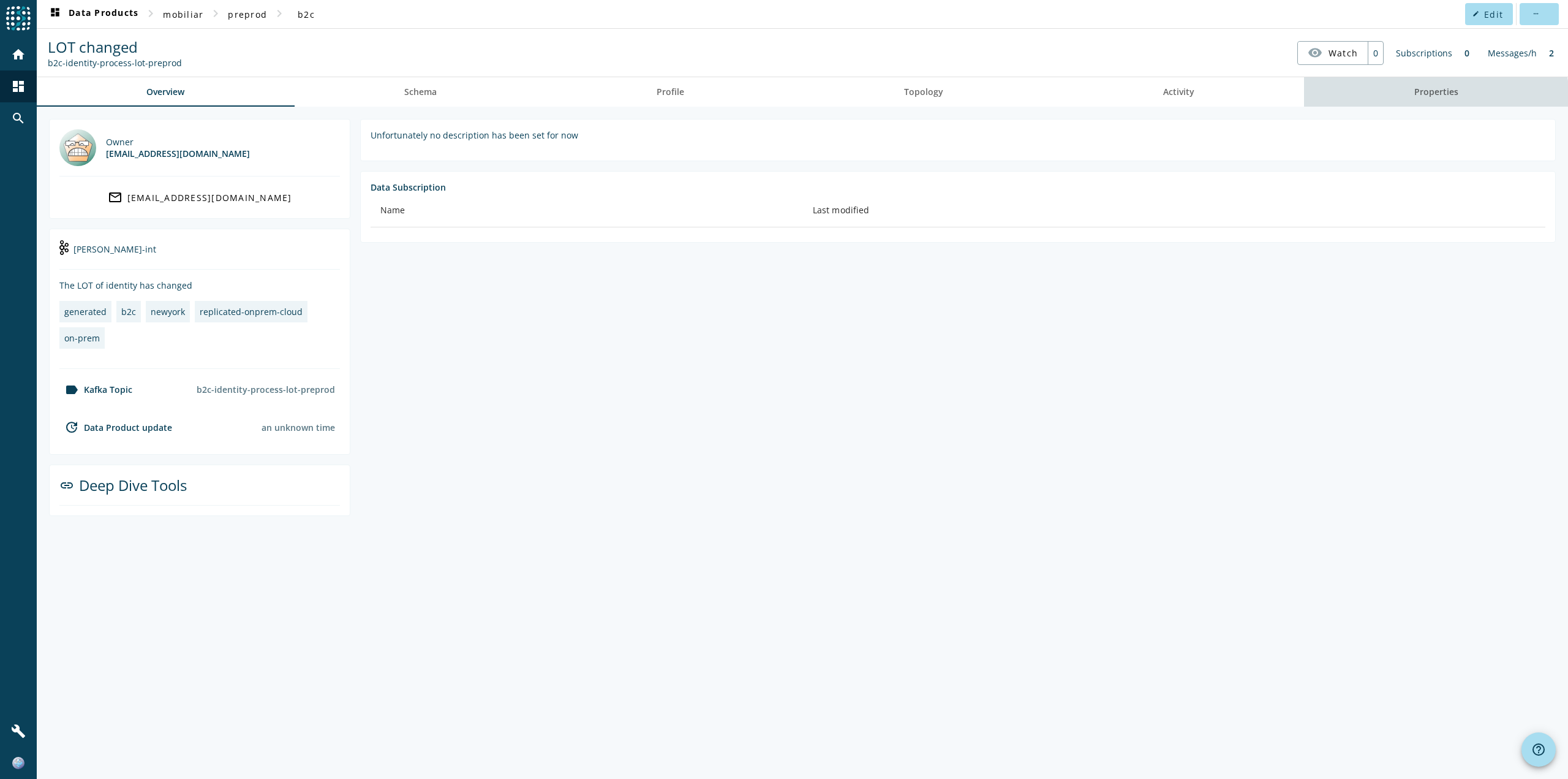
click at [1432, 104] on span "Properties" at bounding box center [1436, 92] width 44 height 29
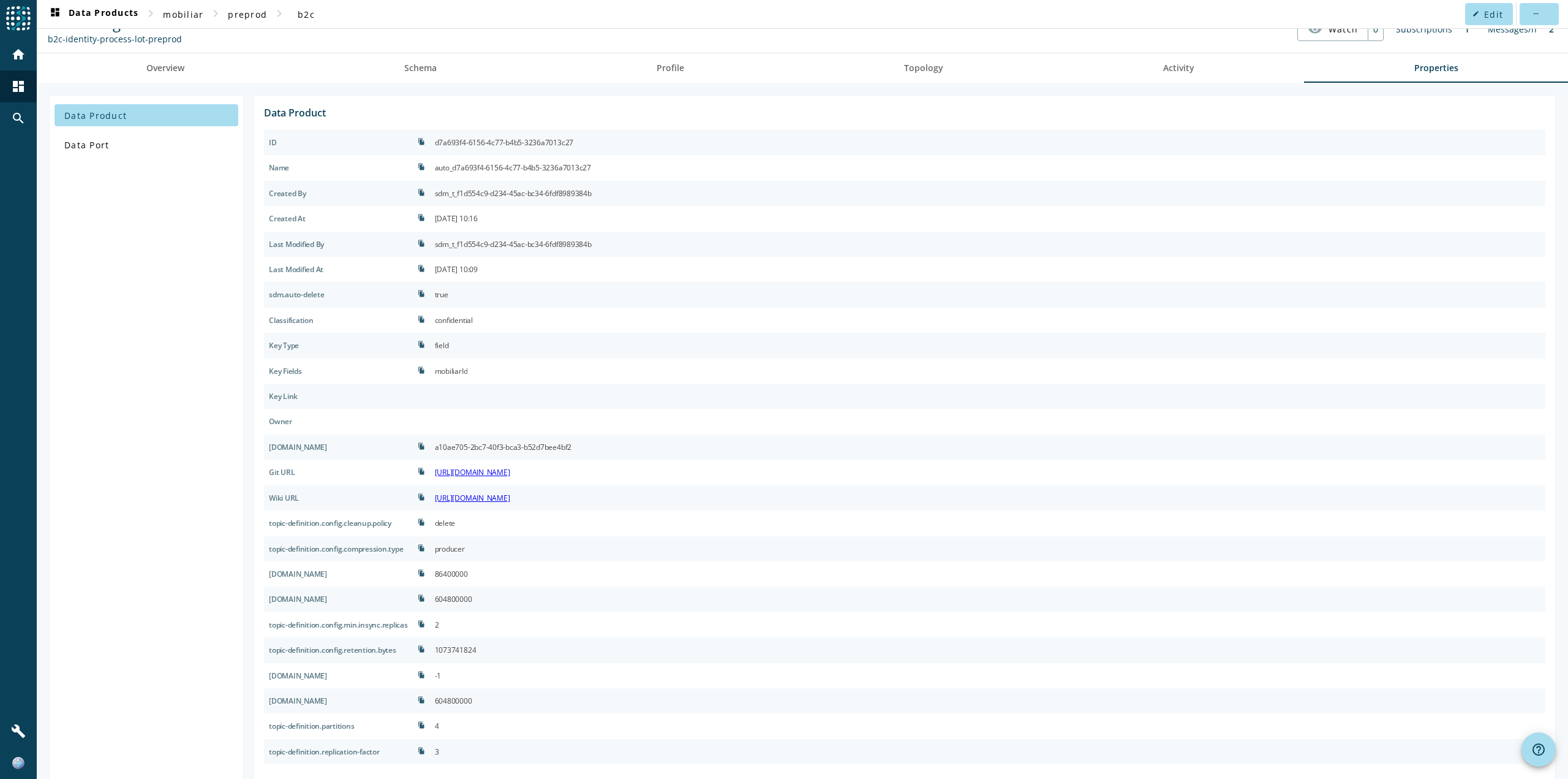
scroll to position [38, 0]
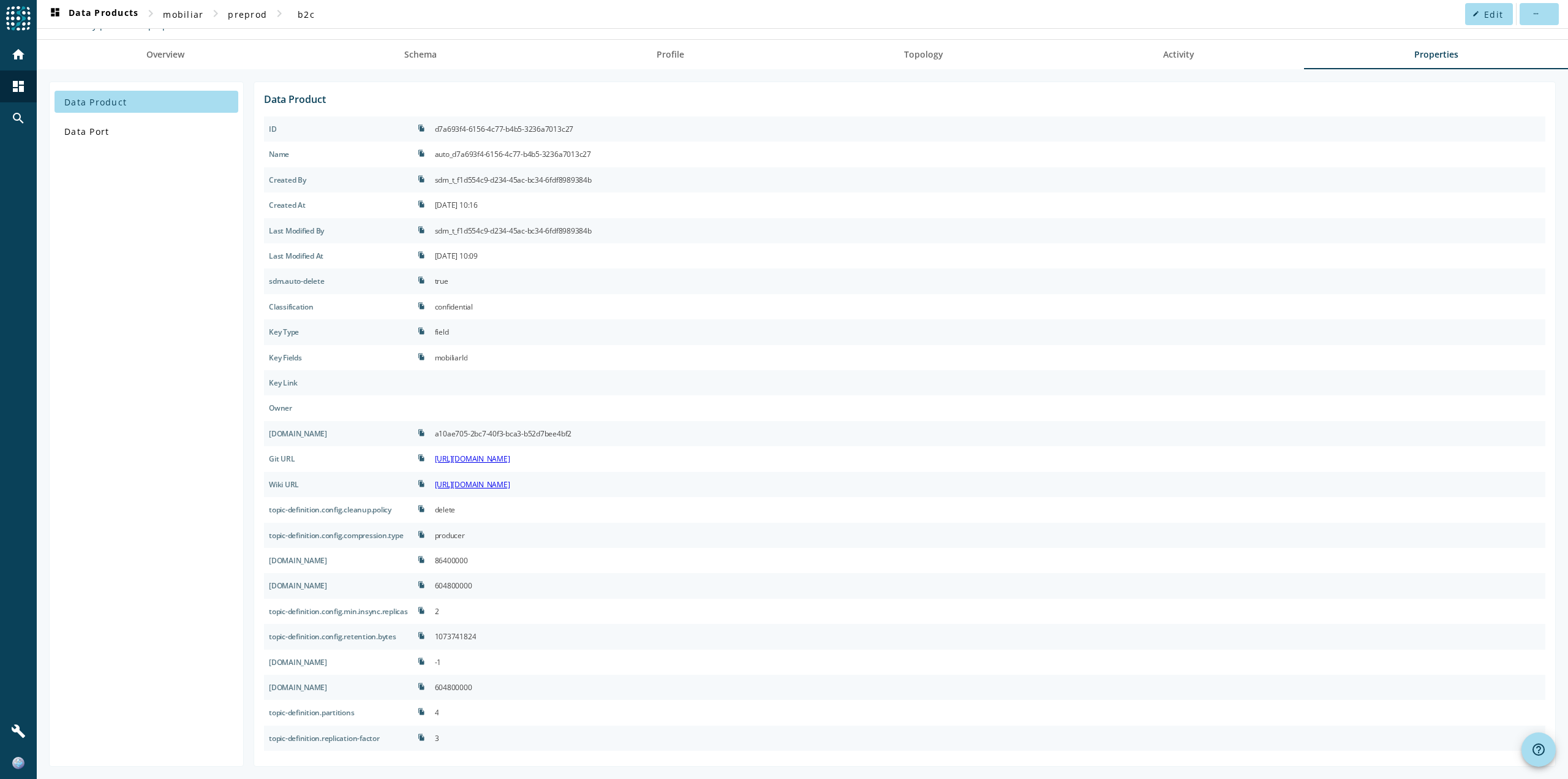
drag, startPoint x: 414, startPoint y: 559, endPoint x: 270, endPoint y: 554, distance: 144.1
click at [270, 554] on div "[DOMAIN_NAME]" at bounding box center [338, 560] width 149 height 25
copy div "[DOMAIN_NAME]"
